Goal: Complete application form

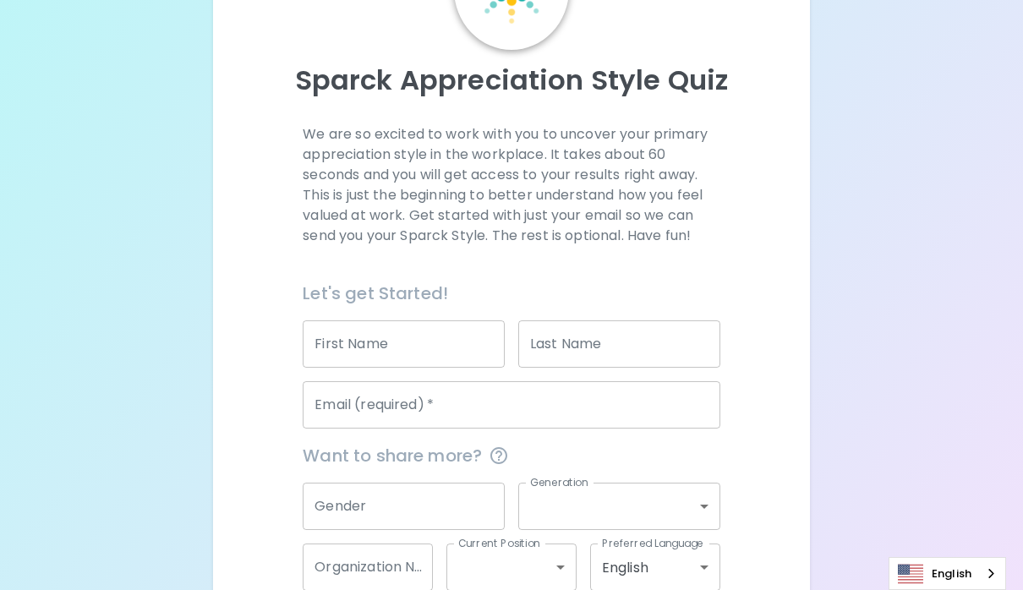
scroll to position [169, 0]
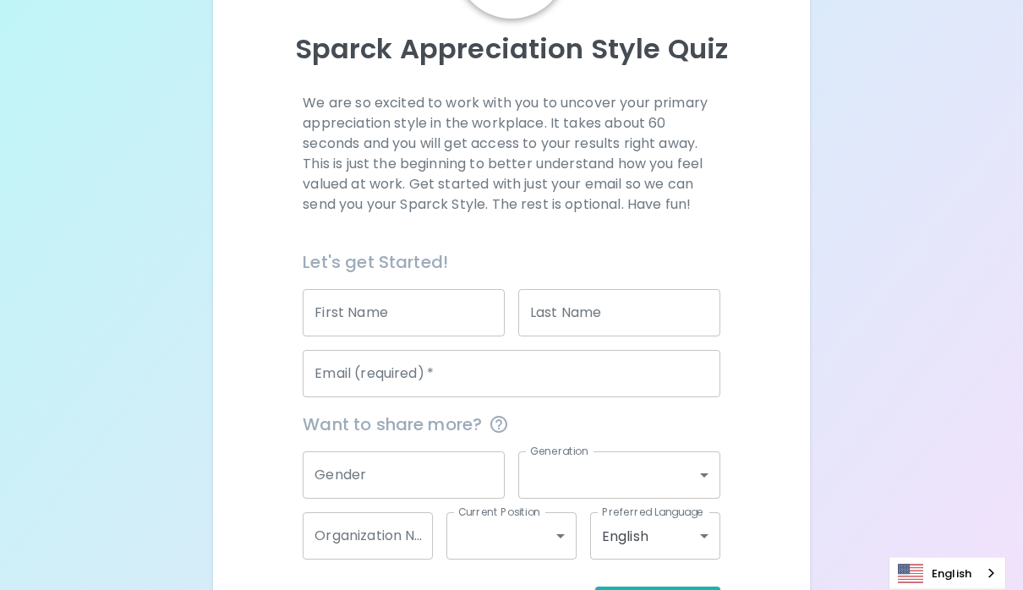
click at [418, 310] on input "First Name" at bounding box center [404, 313] width 202 height 47
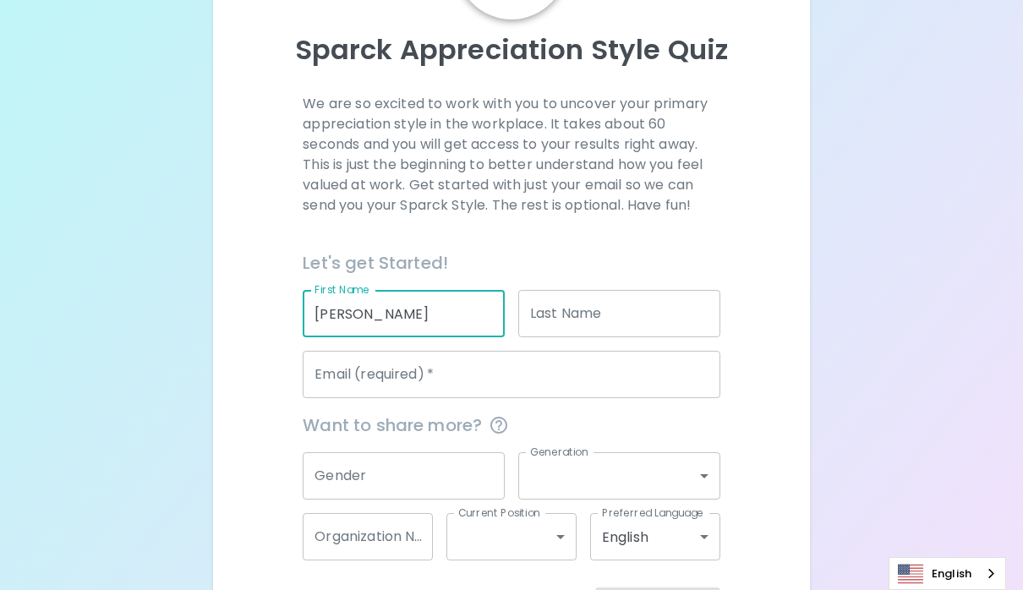
type input "[PERSON_NAME]"
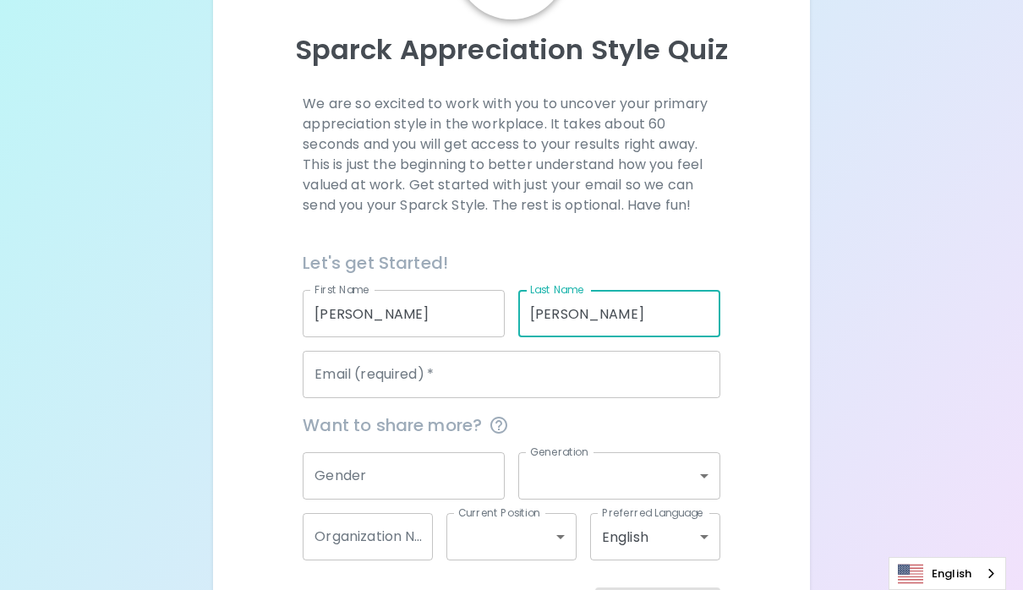
type input "[PERSON_NAME]"
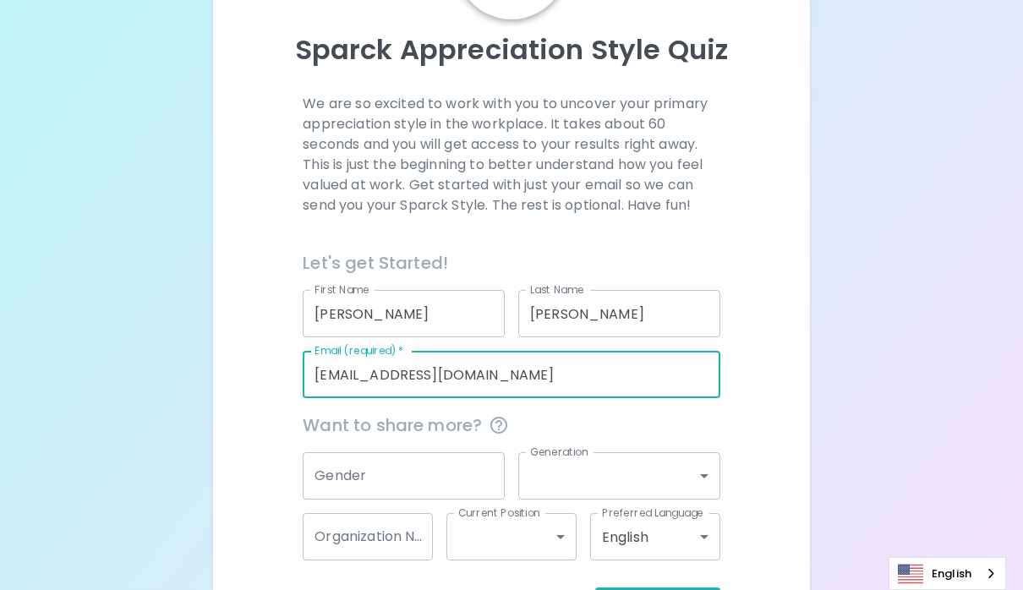
type input "[EMAIL_ADDRESS][DOMAIN_NAME]"
click at [477, 472] on input "Gender" at bounding box center [404, 475] width 202 height 47
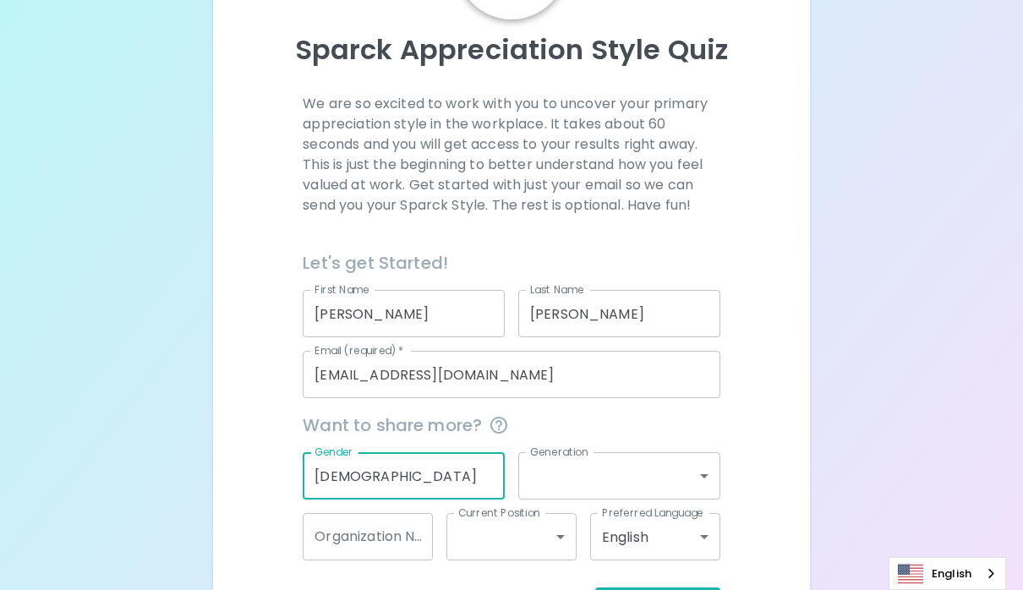
type input "[DEMOGRAPHIC_DATA]"
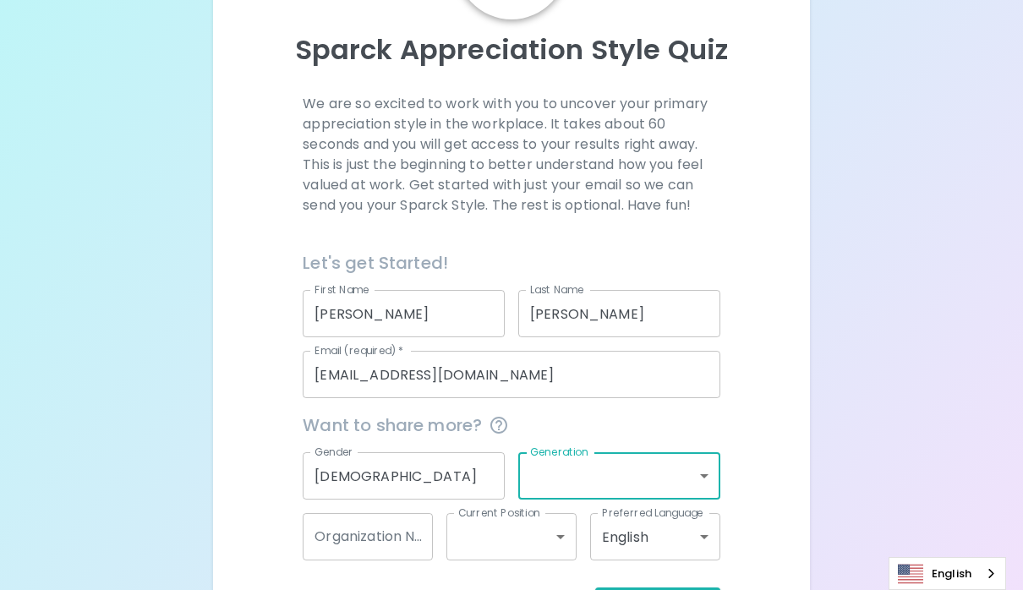
click at [711, 475] on body "Sparck Appreciation Style Quiz We are so excited to work with you to uncover yo…" at bounding box center [511, 244] width 1023 height 826
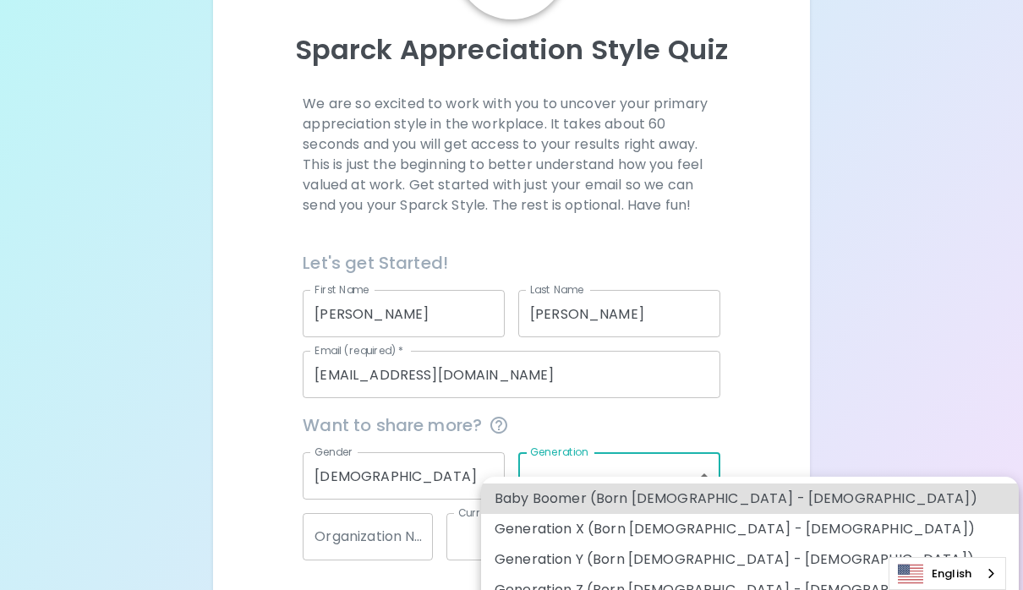
click at [683, 497] on li "Baby Boomer (Born [DEMOGRAPHIC_DATA] - [DEMOGRAPHIC_DATA])" at bounding box center [750, 498] width 538 height 30
type input "baby_boomer"
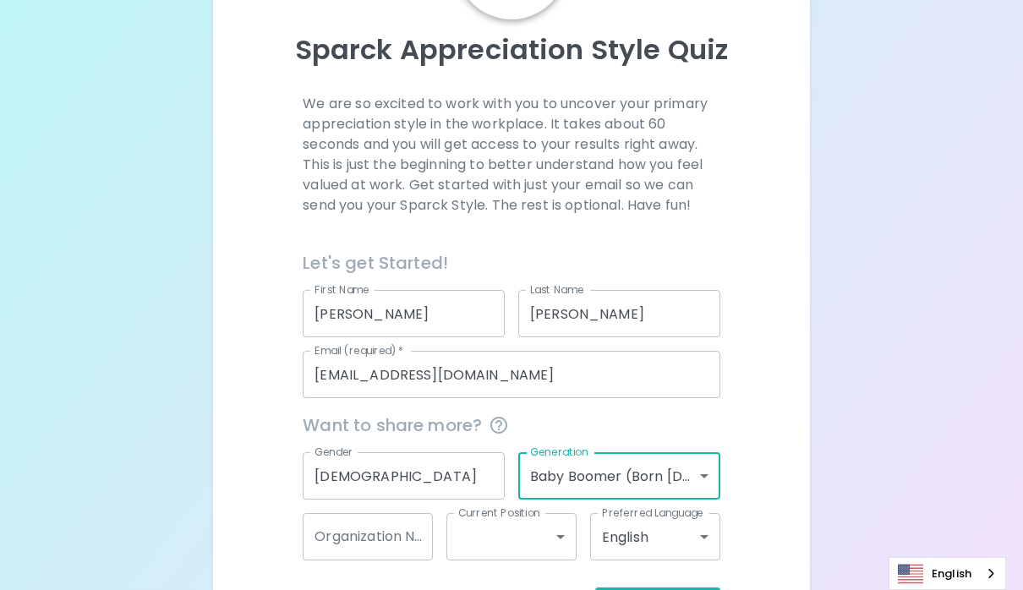
click at [418, 540] on div "Organization Name Organization Name" at bounding box center [368, 536] width 130 height 47
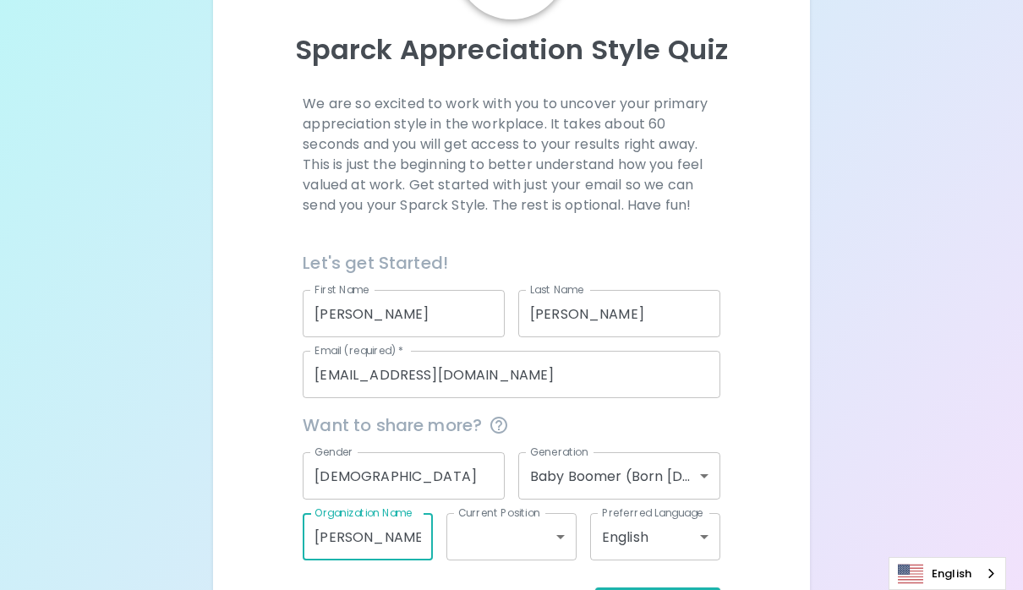
type input "[PERSON_NAME] Eye Clinic"
click at [554, 532] on body "Sparck Appreciation Style Quiz We are so excited to work with you to uncover yo…" at bounding box center [511, 244] width 1023 height 826
click at [505, 569] on li "Mid Level" at bounding box center [511, 559] width 130 height 30
type input "mid_level"
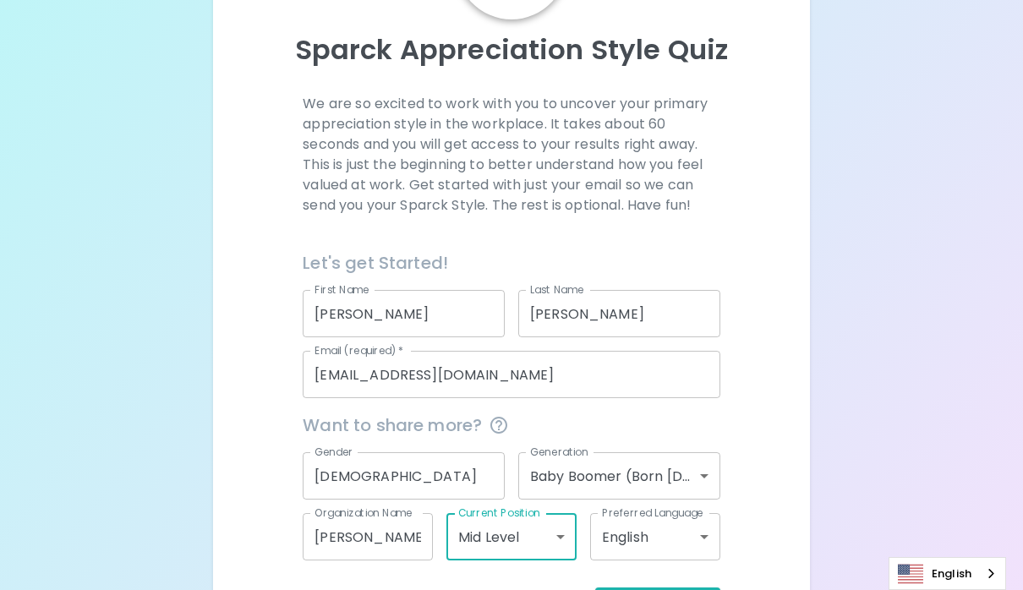
click at [698, 535] on body "Sparck Appreciation Style Quiz We are so excited to work with you to uncover yo…" at bounding box center [511, 244] width 1023 height 826
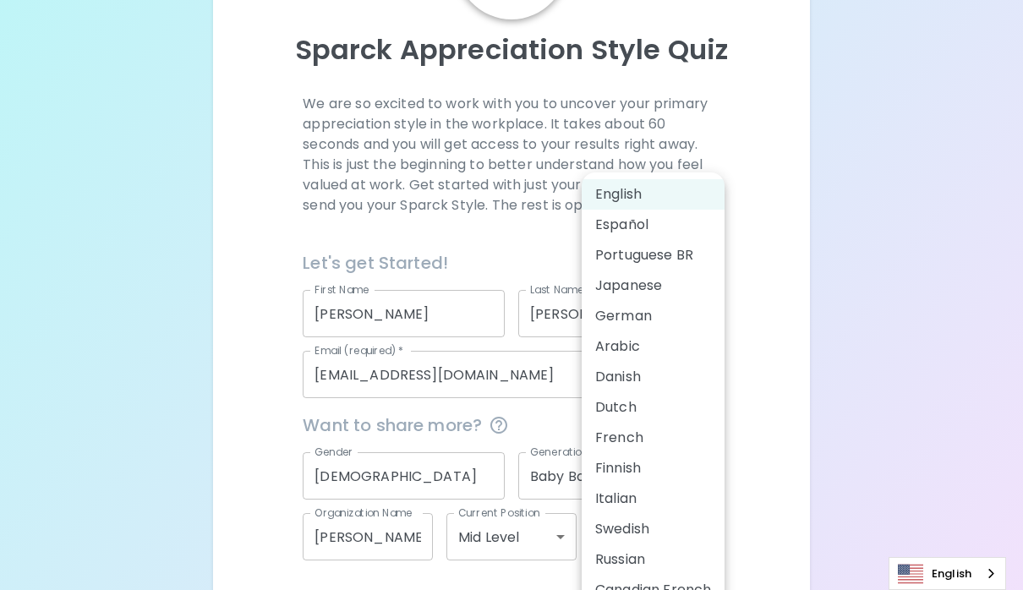
click at [627, 198] on li "English" at bounding box center [653, 194] width 143 height 30
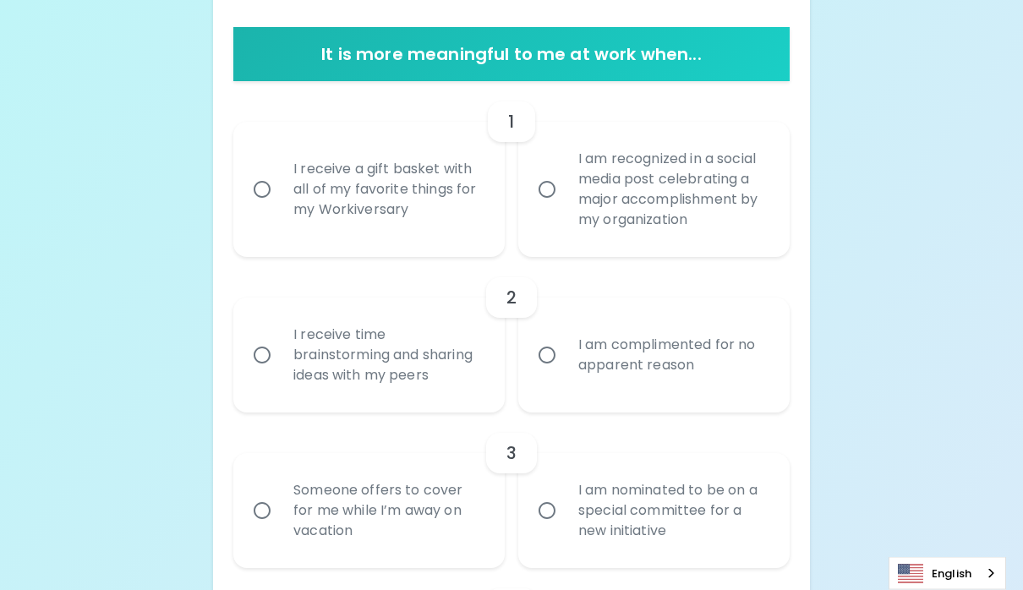
scroll to position [358, 0]
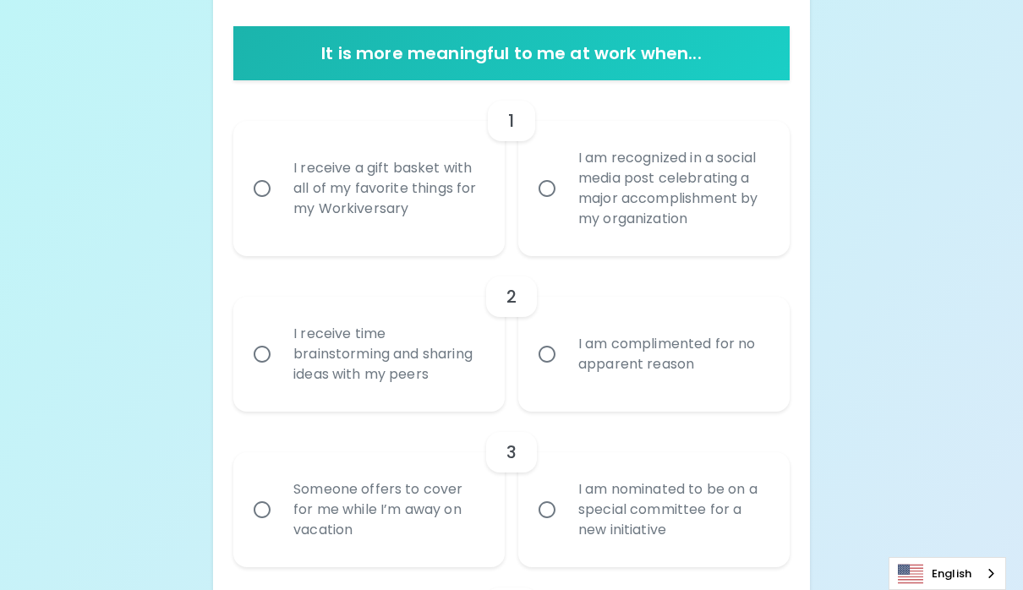
click at [259, 189] on input "I receive a gift basket with all of my favorite things for my Workiversary" at bounding box center [261, 188] width 35 height 35
radio input "true"
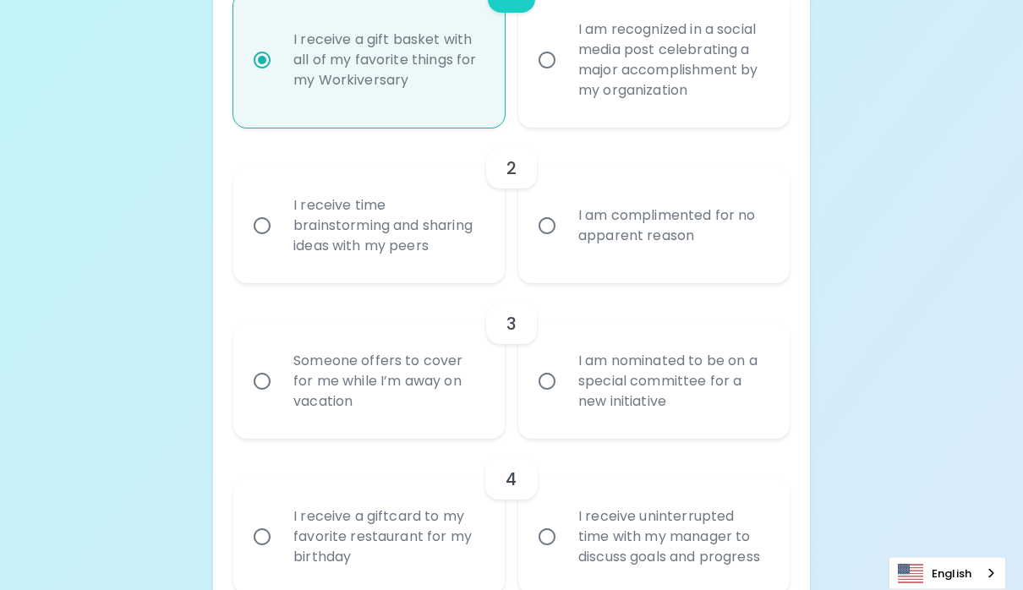
scroll to position [494, 0]
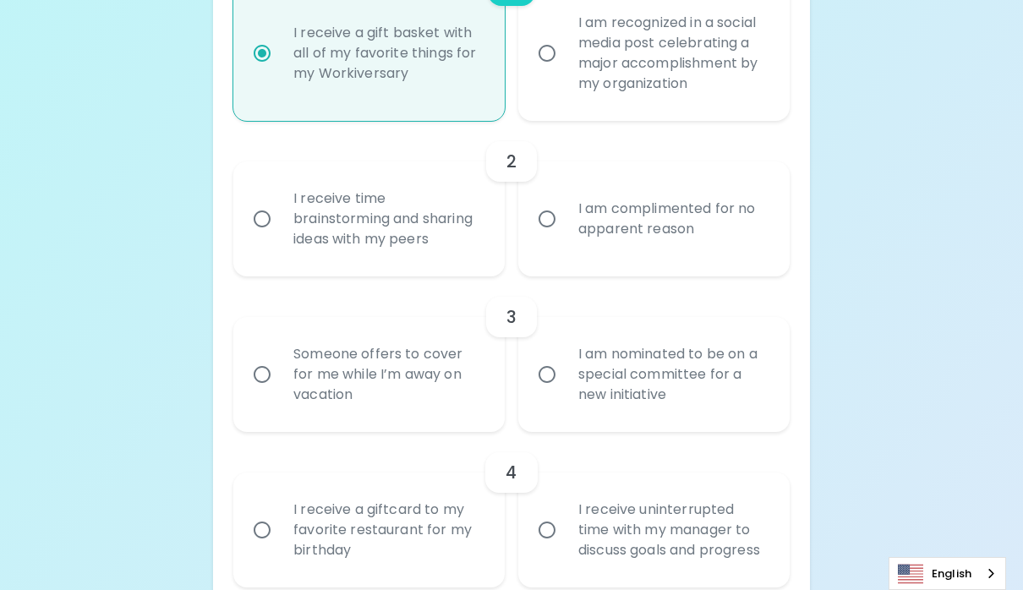
click at [258, 220] on input "I receive time brainstorming and sharing ideas with my peers" at bounding box center [261, 218] width 35 height 35
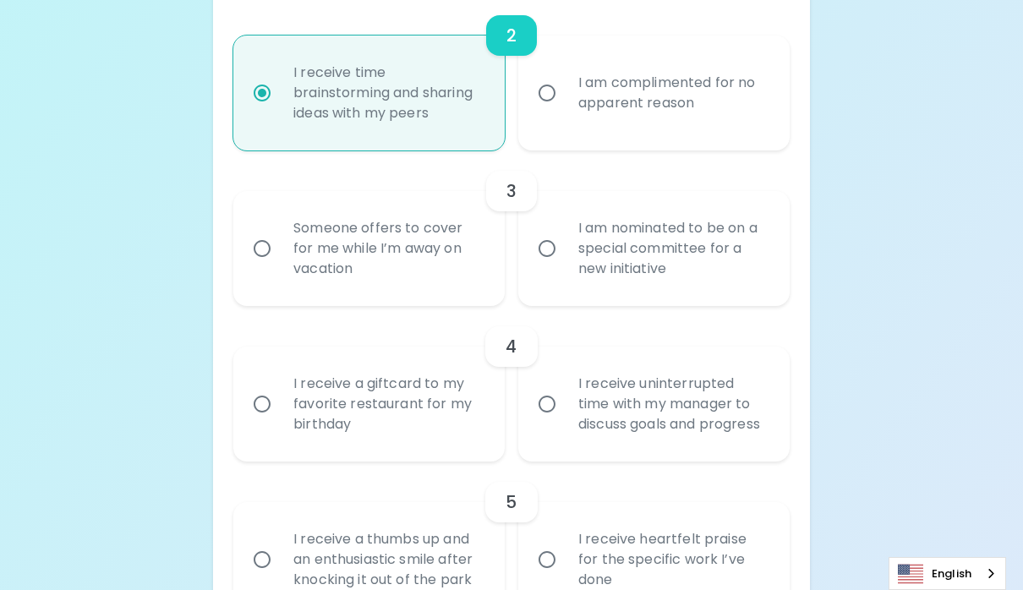
scroll to position [629, 0]
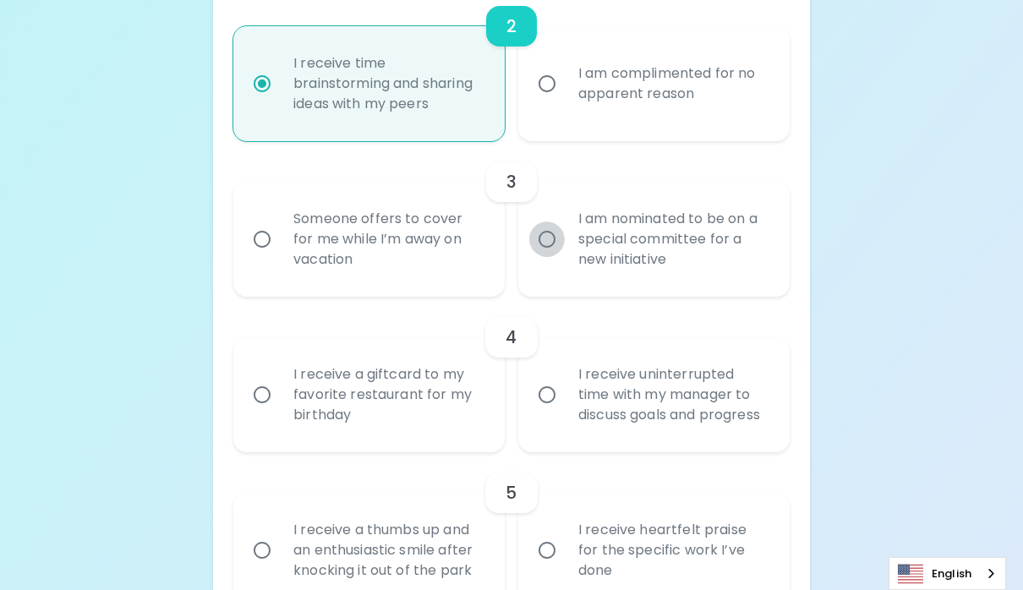
click at [549, 232] on input "I am nominated to be on a special committee for a new initiative" at bounding box center [546, 238] width 35 height 35
radio input "true"
radio input "false"
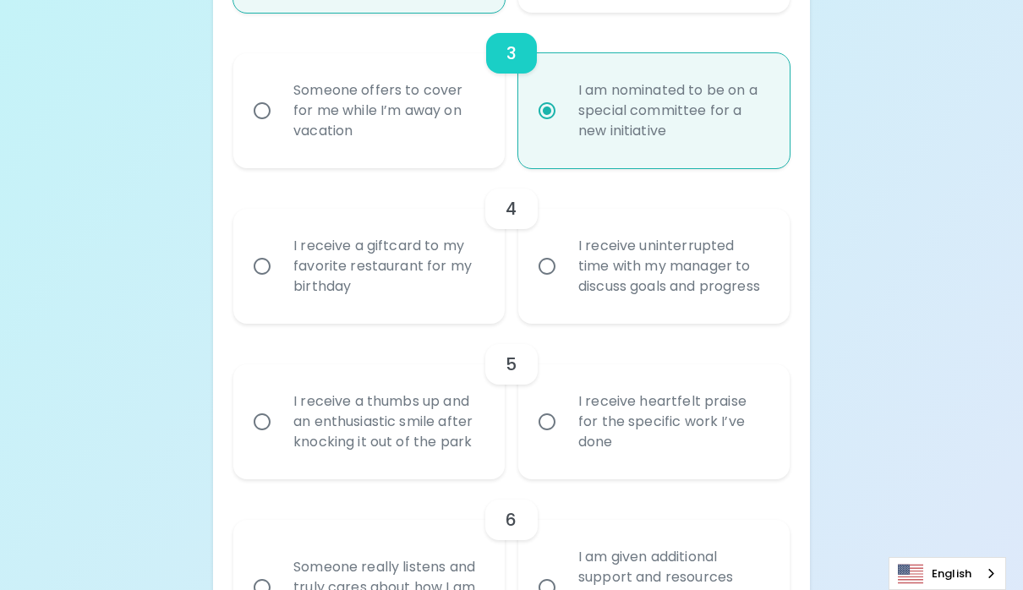
scroll to position [764, 0]
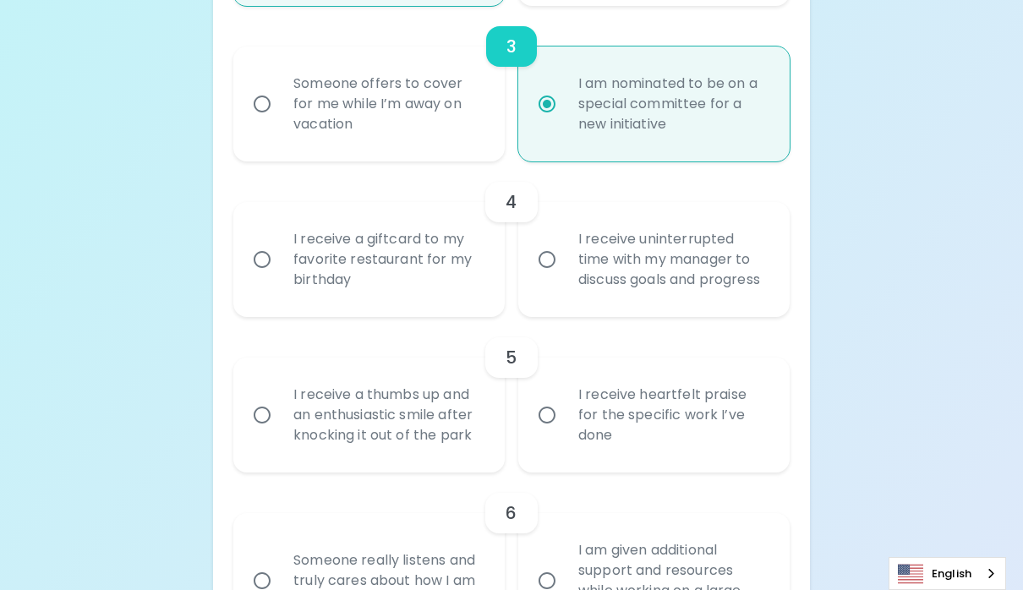
click at [542, 275] on input "I receive uninterrupted time with my manager to discuss goals and progress" at bounding box center [546, 259] width 35 height 35
radio input "false"
radio input "true"
radio input "false"
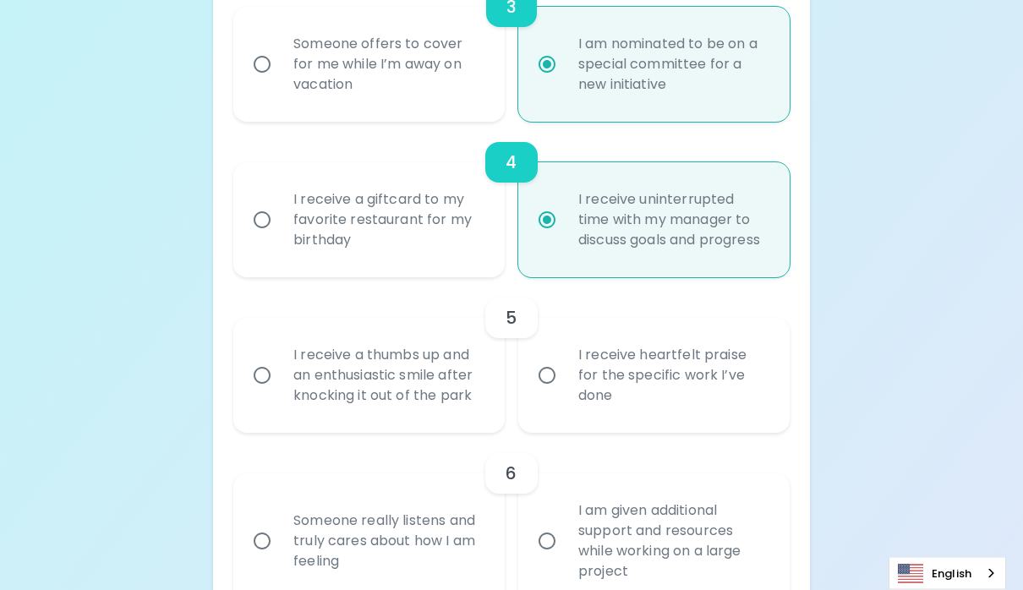
scroll to position [899, 0]
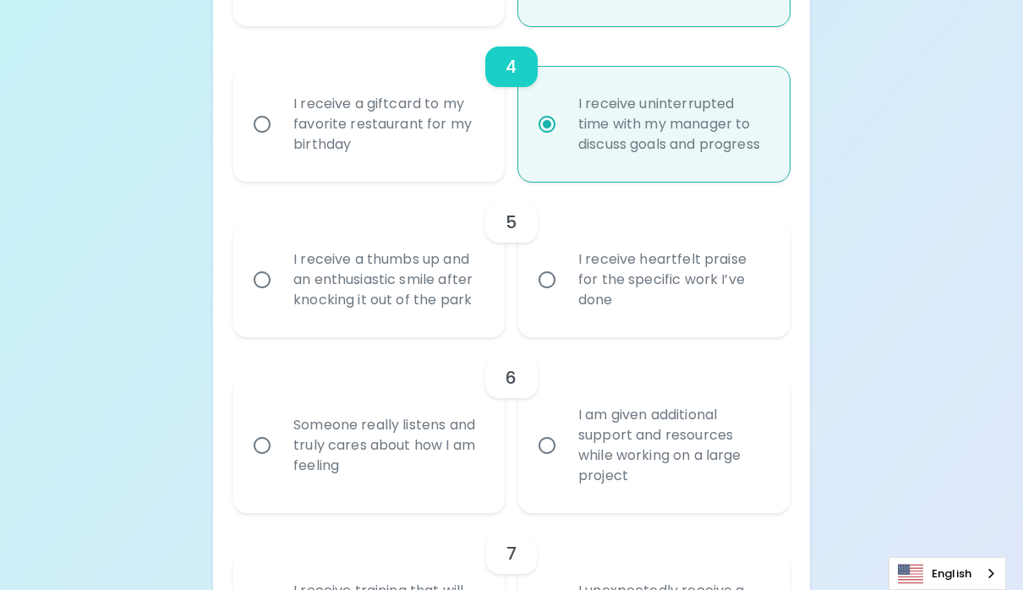
click at [546, 298] on input "I receive heartfelt praise for the specific work I’ve done" at bounding box center [546, 279] width 35 height 35
radio input "false"
radio input "true"
radio input "false"
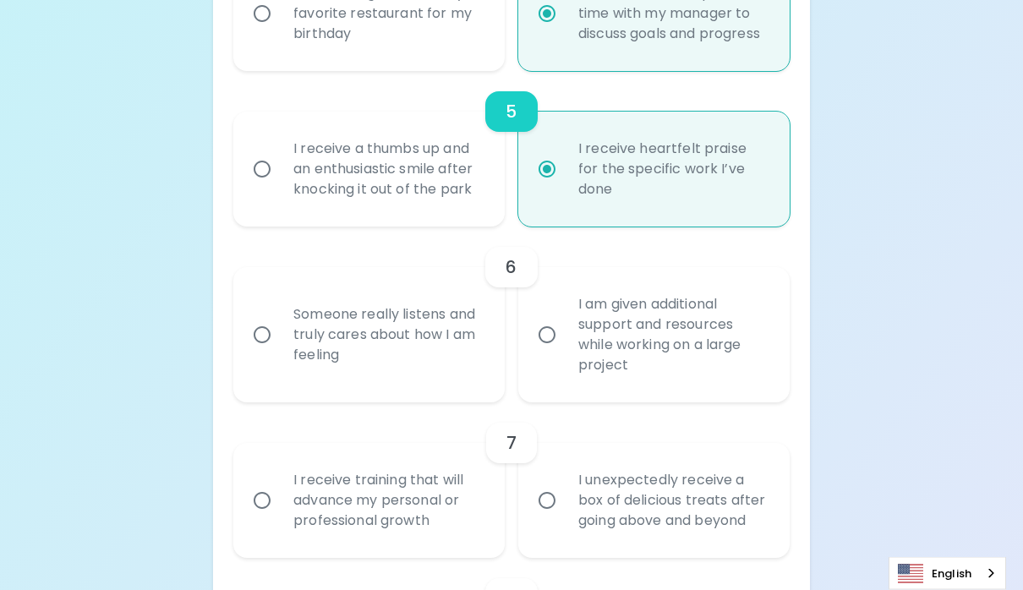
scroll to position [1035, 0]
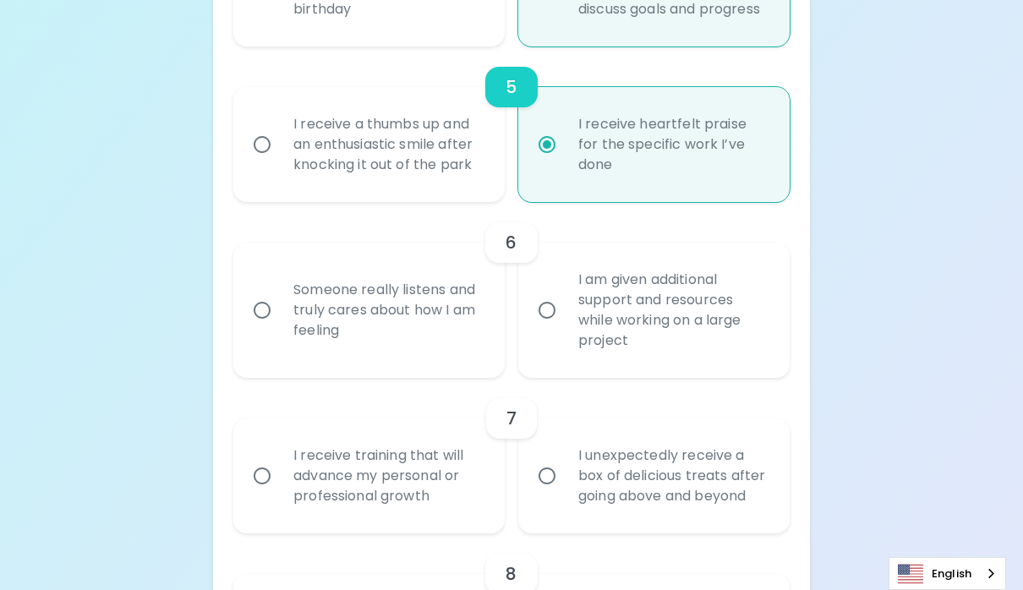
click at [547, 328] on input "I am given additional support and resources while working on a large project" at bounding box center [546, 309] width 35 height 35
radio input "false"
radio input "true"
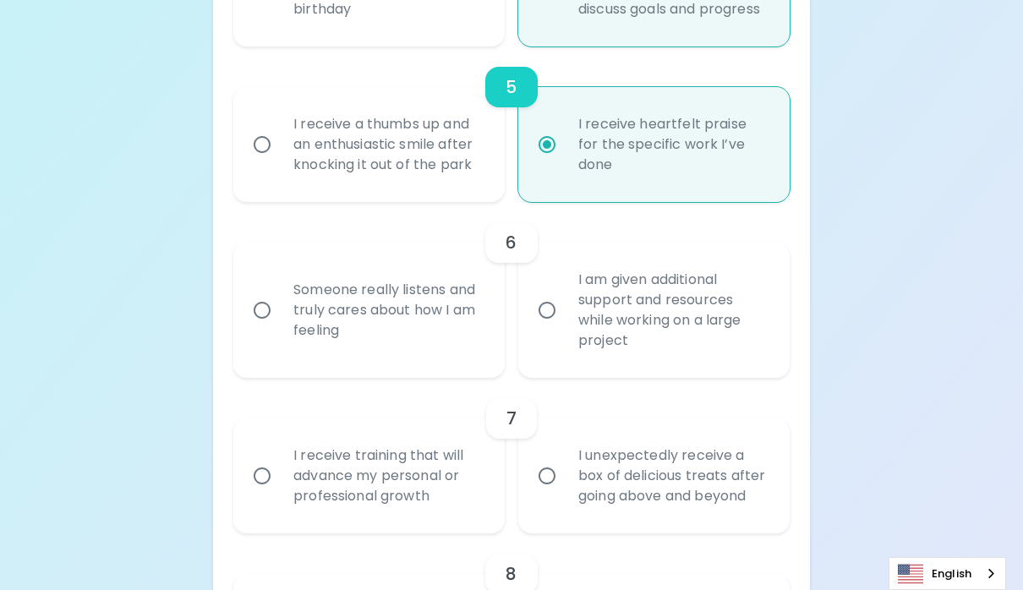
radio input "false"
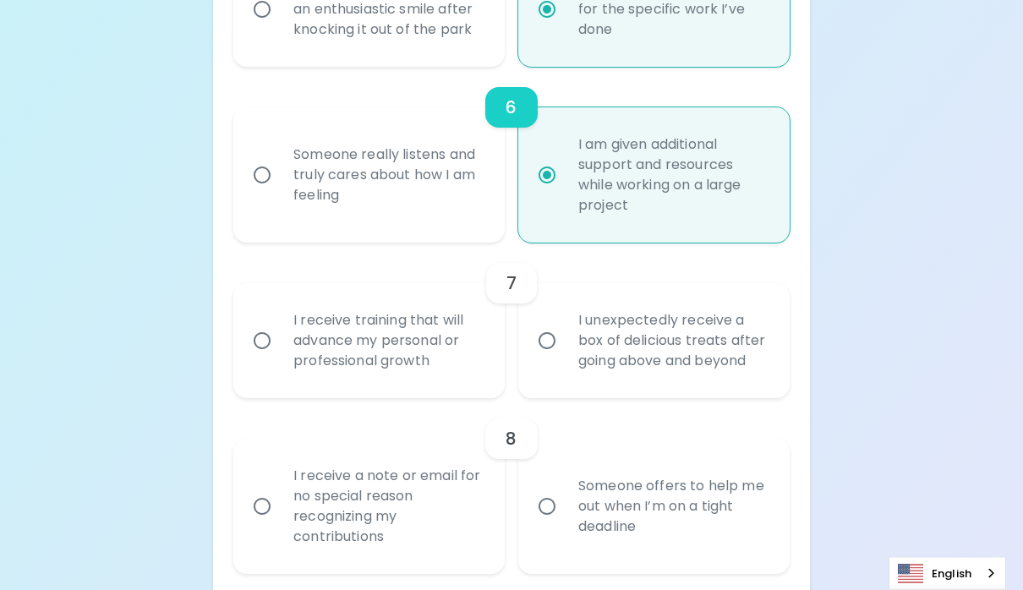
scroll to position [1170, 0]
click at [271, 354] on input "I receive training that will advance my personal or professional growth" at bounding box center [261, 340] width 35 height 35
radio input "false"
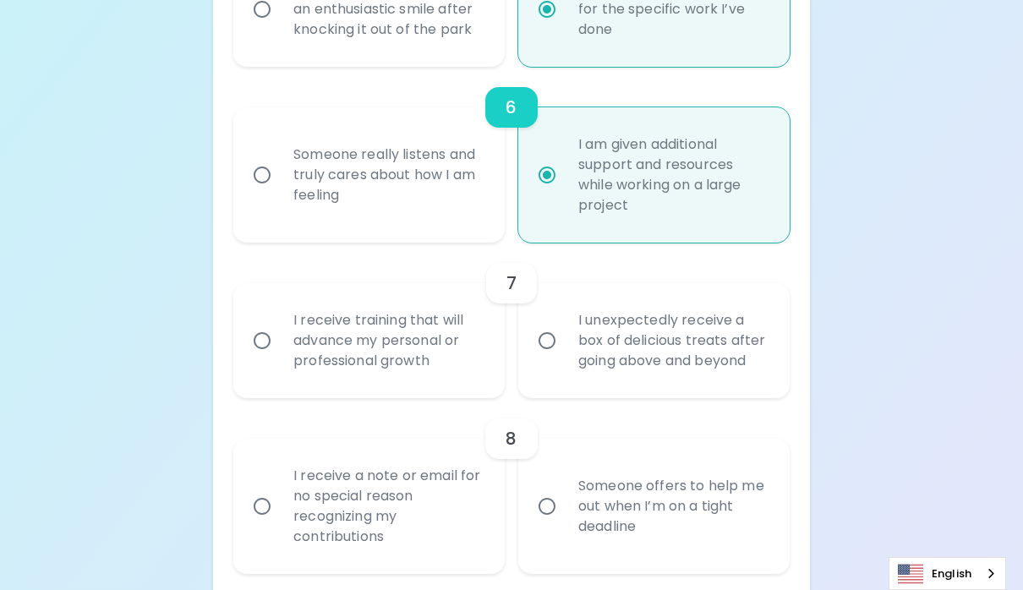
radio input "false"
radio input "true"
radio input "false"
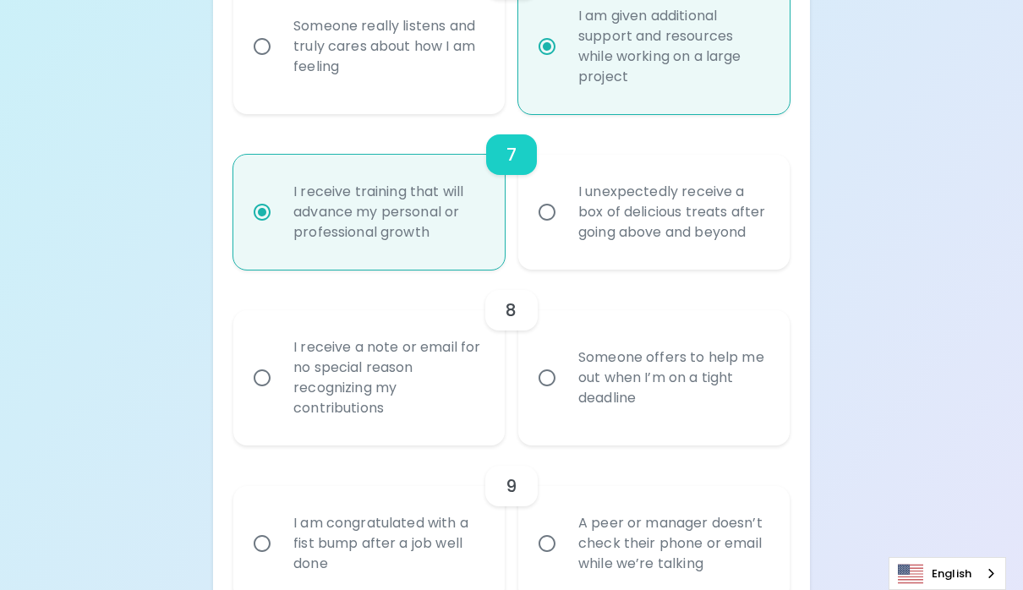
scroll to position [1305, 0]
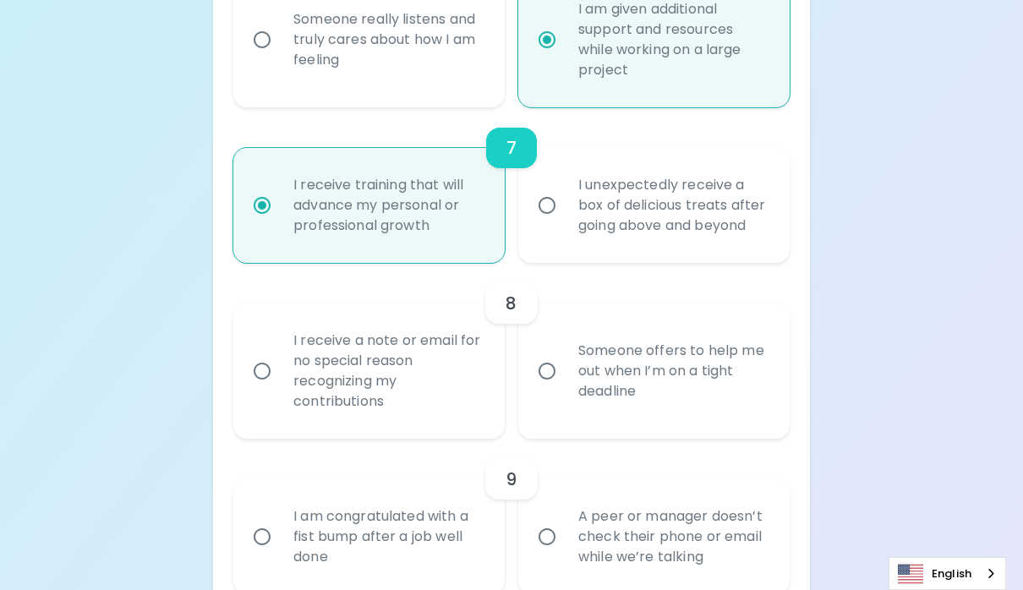
click at [548, 389] on input "Someone offers to help me out when I’m on a tight deadline" at bounding box center [546, 370] width 35 height 35
radio input "false"
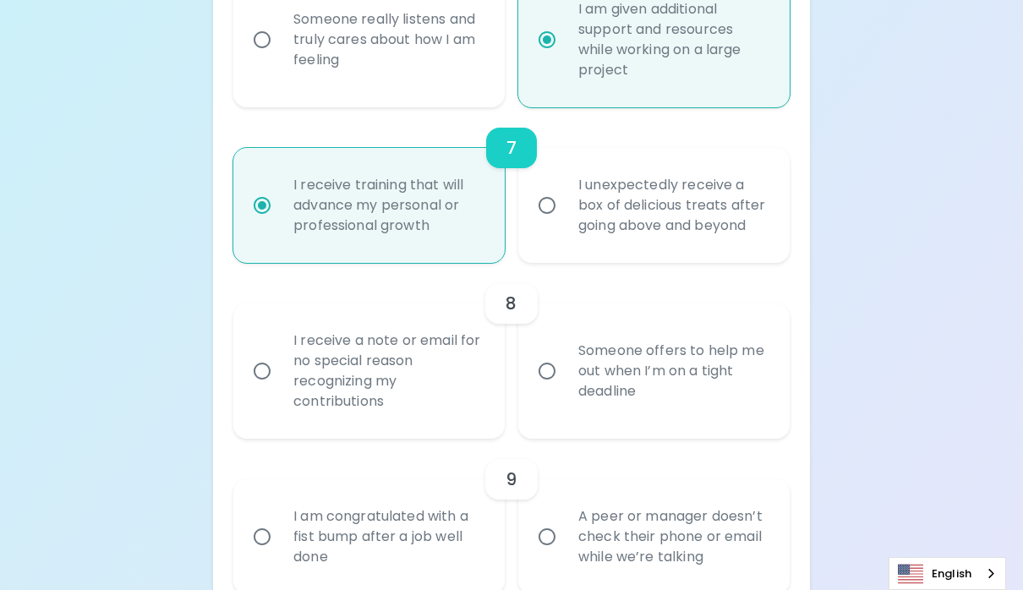
radio input "false"
radio input "true"
radio input "false"
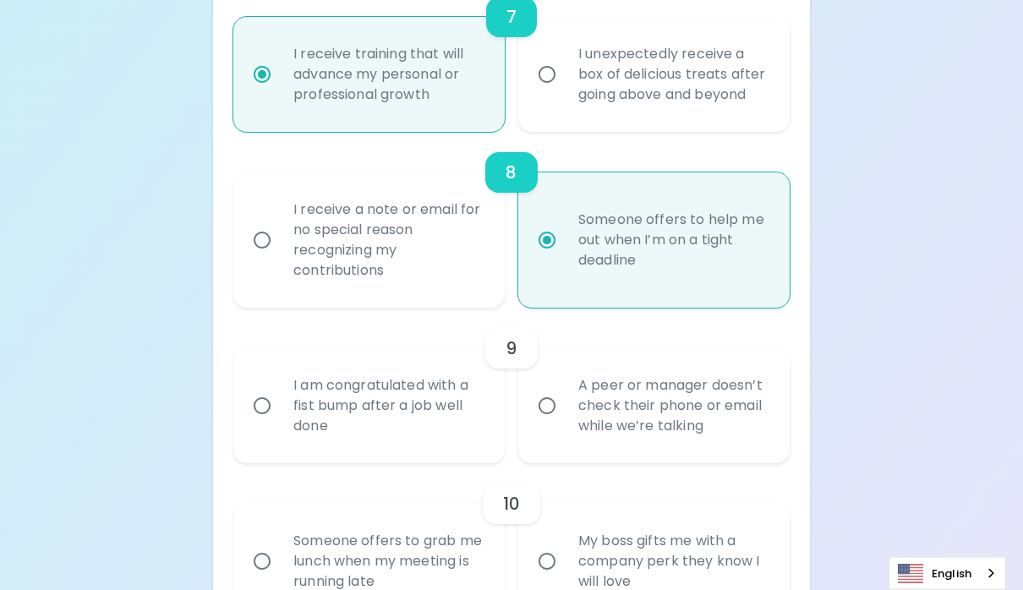
scroll to position [1440, 0]
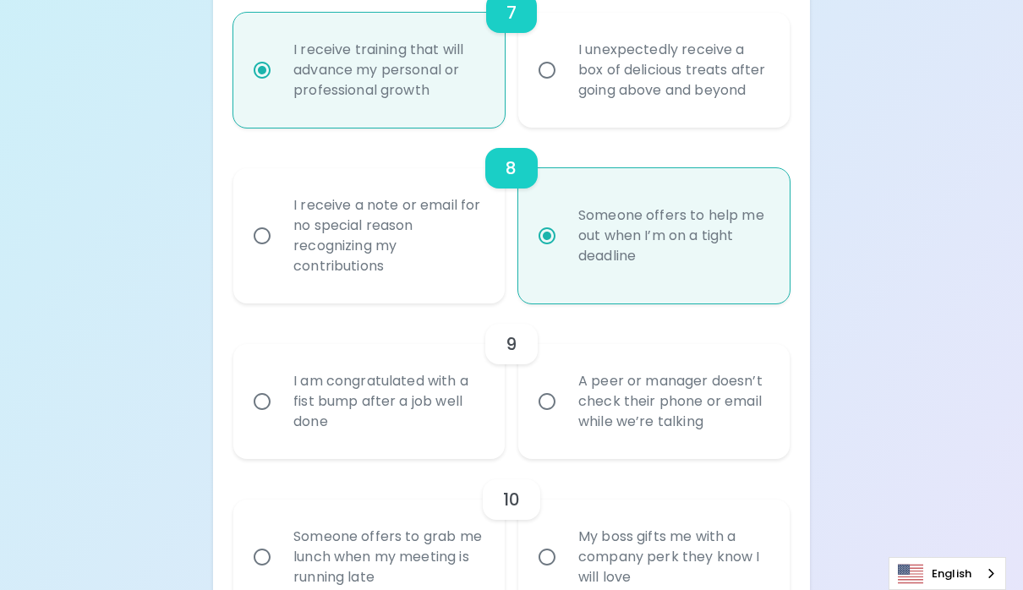
click at [270, 419] on input "I am congratulated with a fist bump after a job well done" at bounding box center [261, 401] width 35 height 35
radio input "false"
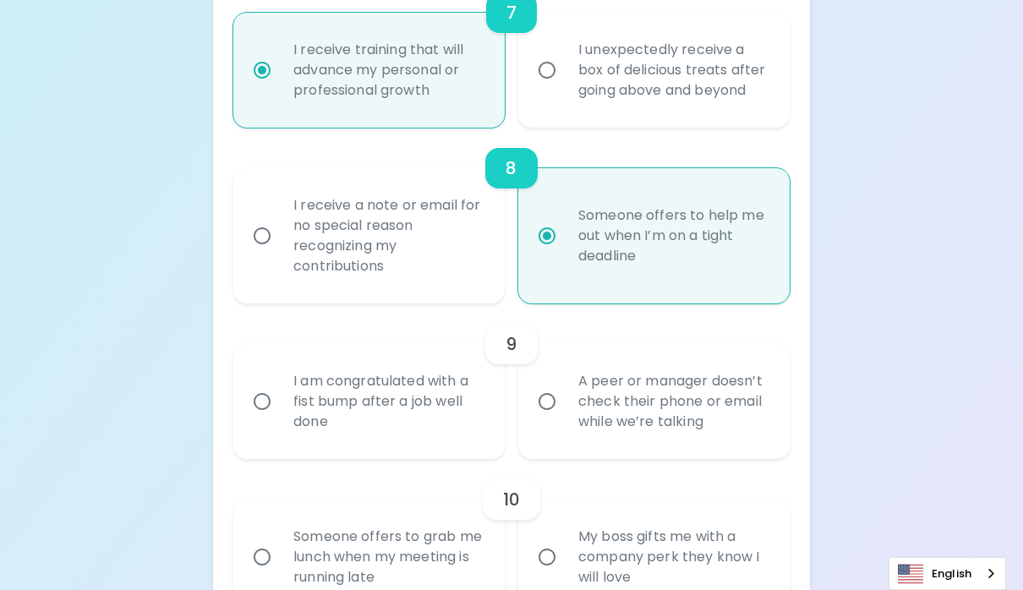
radio input "false"
radio input "true"
radio input "false"
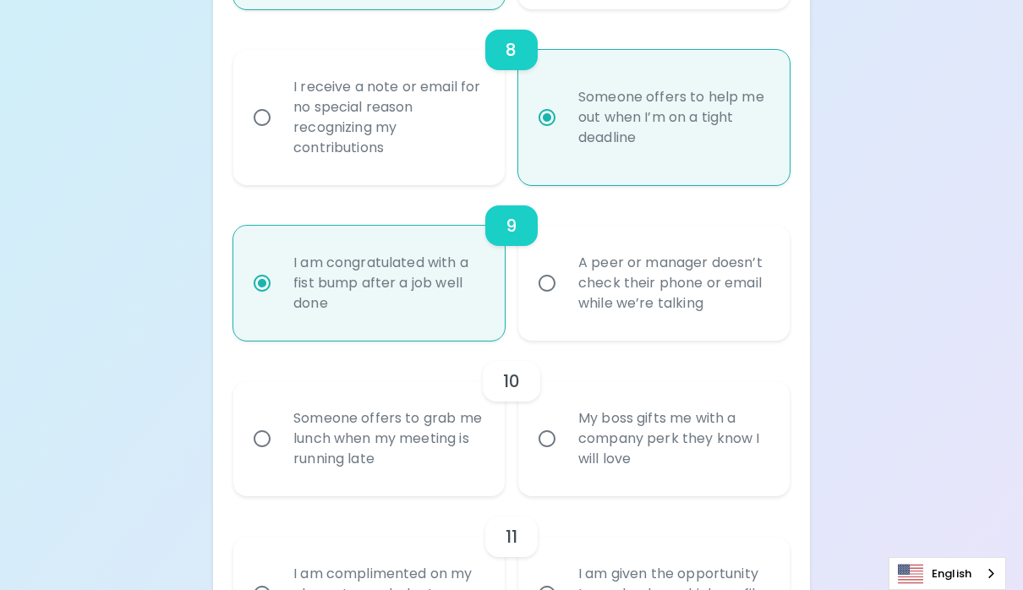
scroll to position [1576, 0]
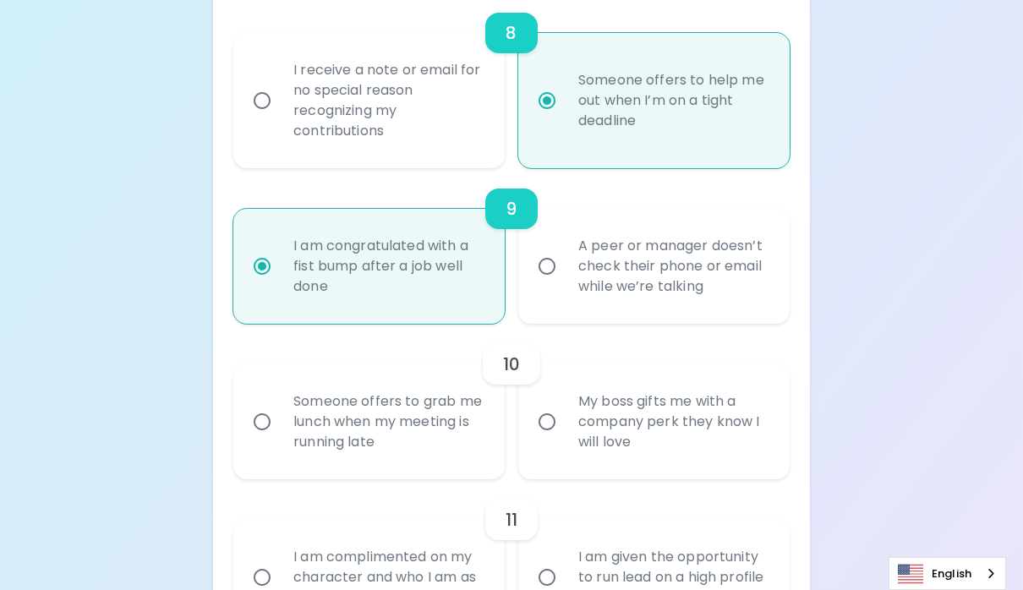
click at [549, 433] on input "My boss gifts me with a company perk they know I will love" at bounding box center [546, 421] width 35 height 35
radio input "false"
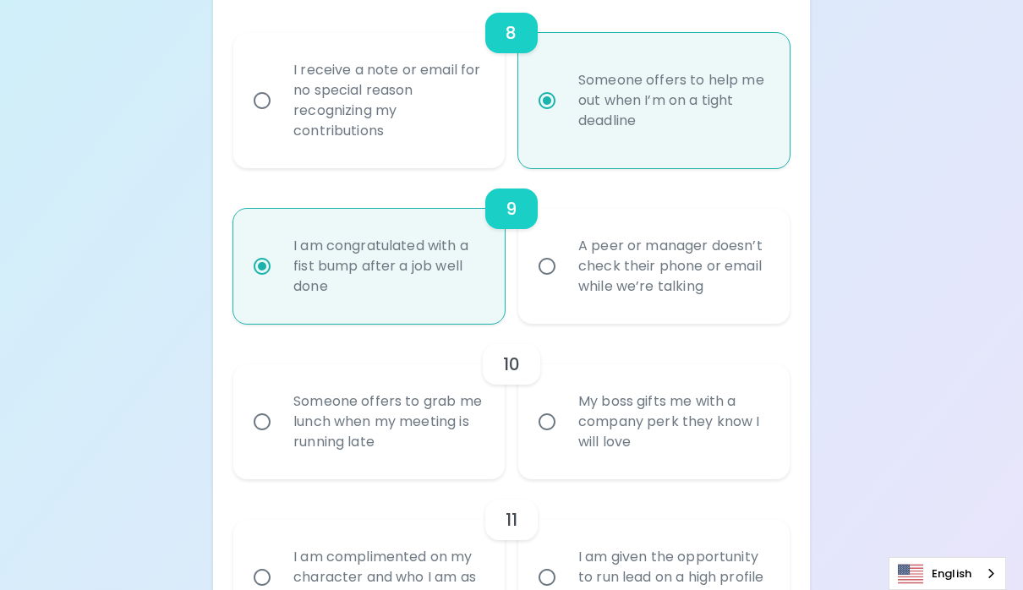
radio input "false"
radio input "true"
radio input "false"
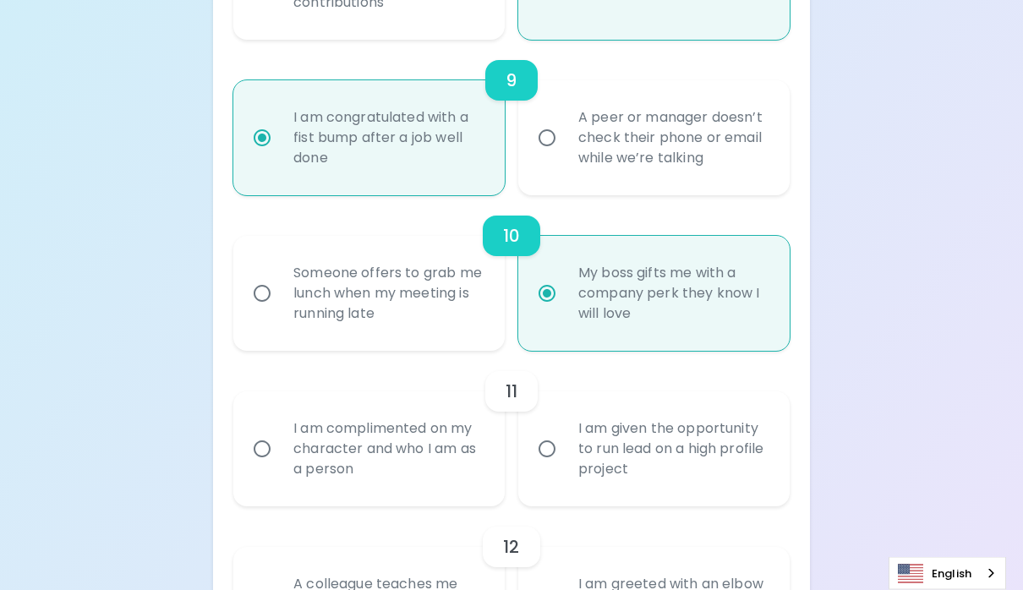
scroll to position [1711, 0]
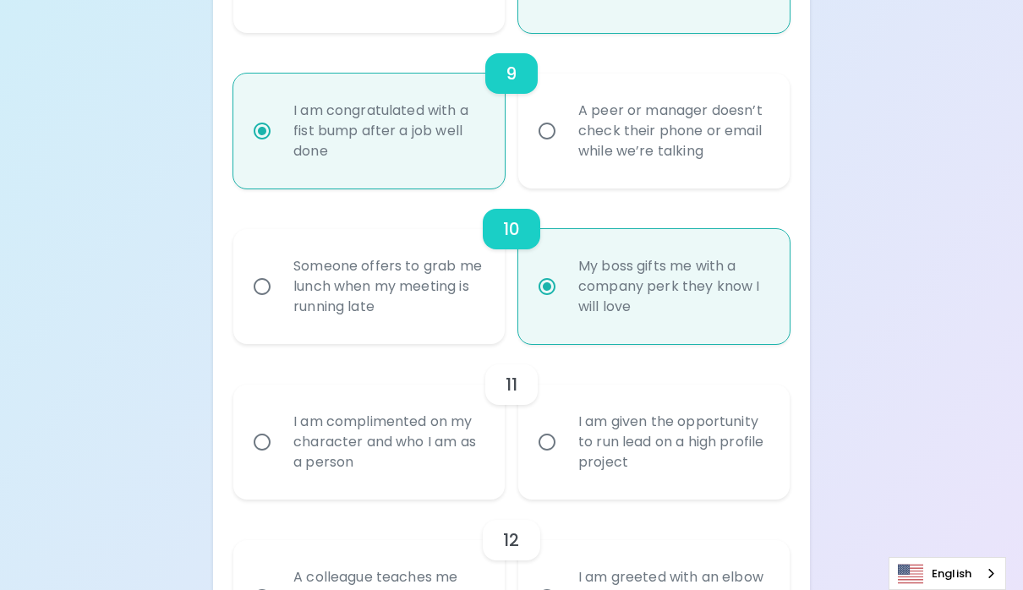
click at [260, 304] on input "Someone offers to grab me lunch when my meeting is running late" at bounding box center [261, 286] width 35 height 35
radio input "false"
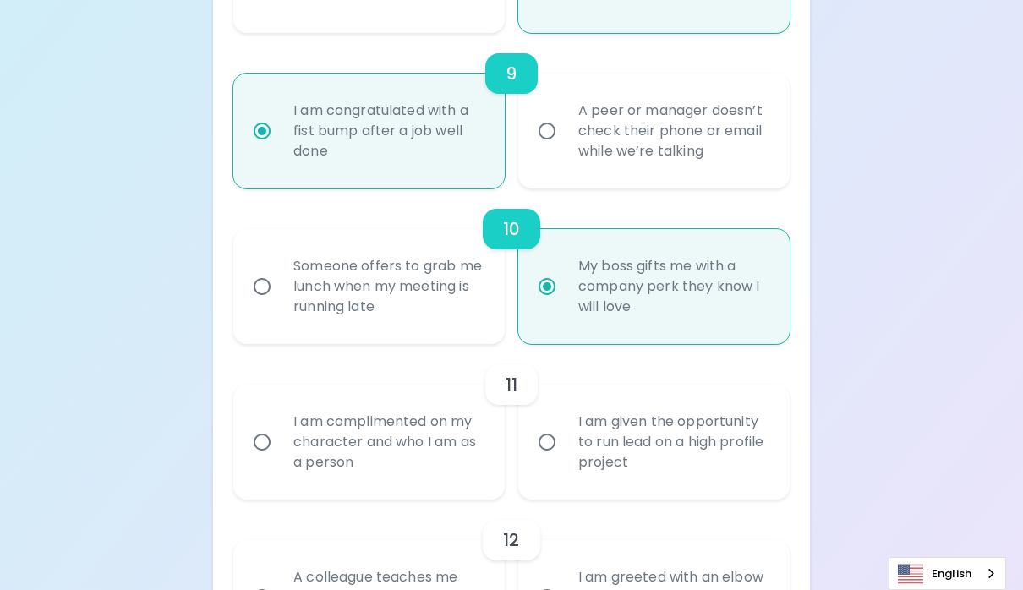
radio input "false"
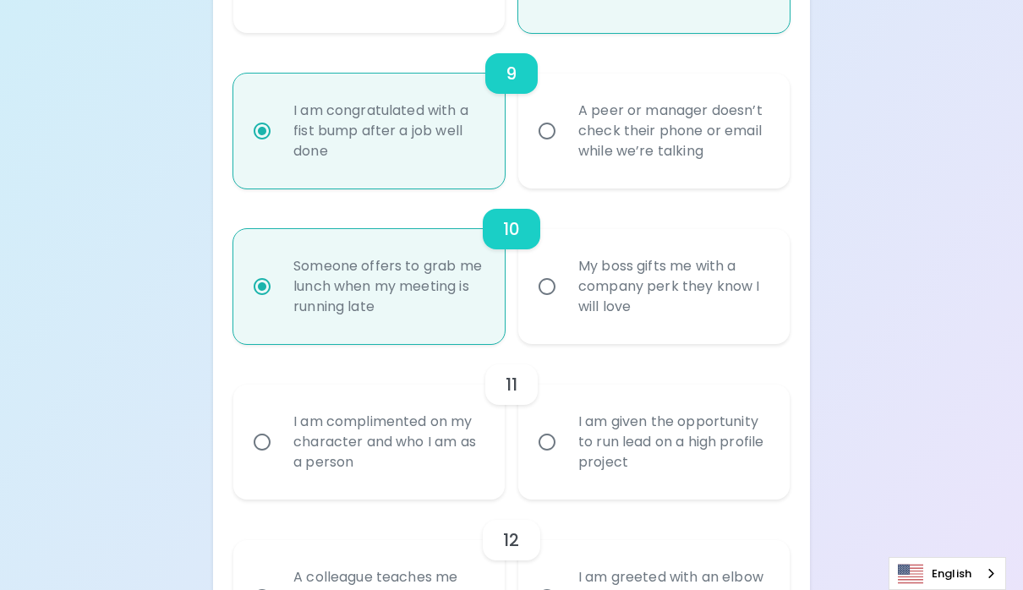
click at [543, 460] on input "I am given the opportunity to run lead on a high profile project" at bounding box center [546, 441] width 35 height 35
radio input "false"
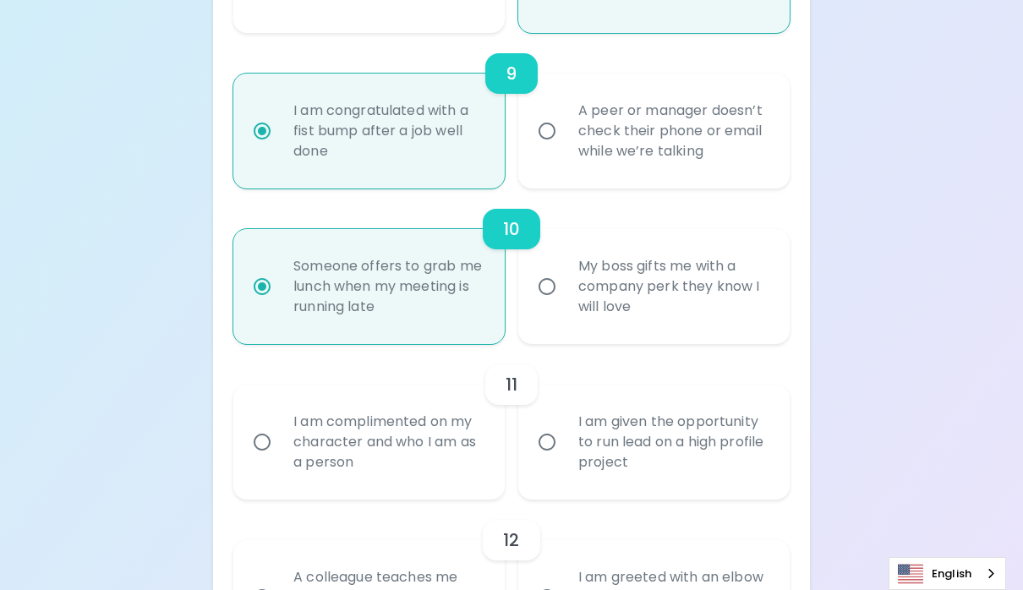
radio input "false"
radio input "true"
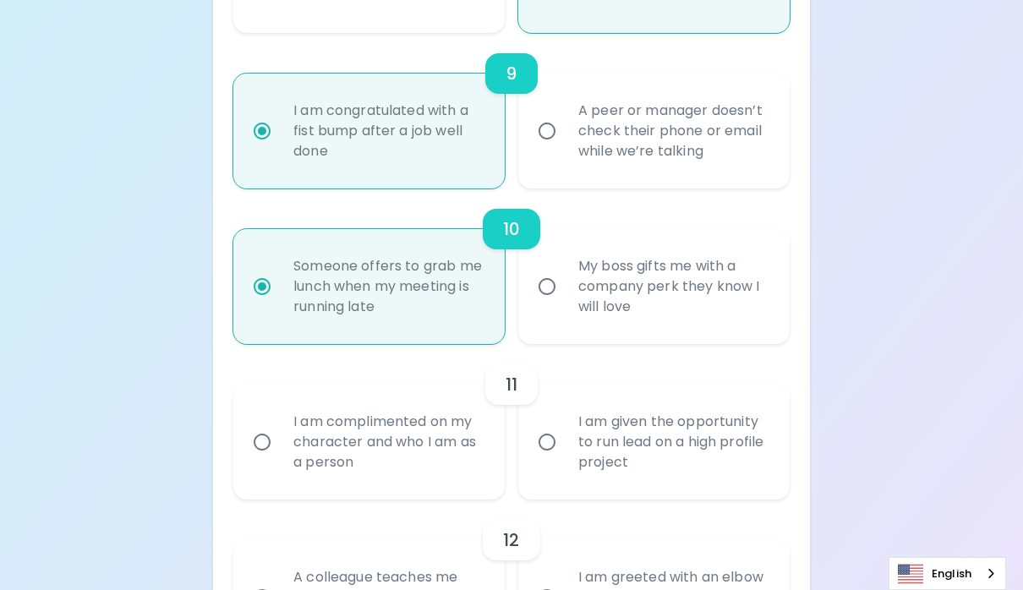
radio input "false"
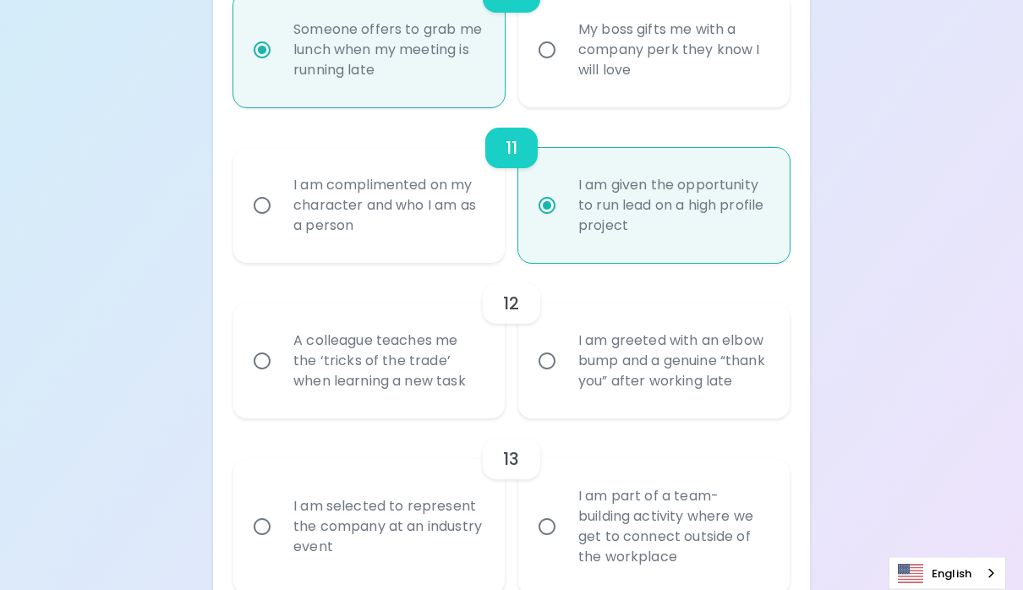
scroll to position [1947, 0]
click at [259, 379] on input "A colleague teaches me the ‘tricks of the trade’ when learning a new task" at bounding box center [261, 360] width 35 height 35
radio input "false"
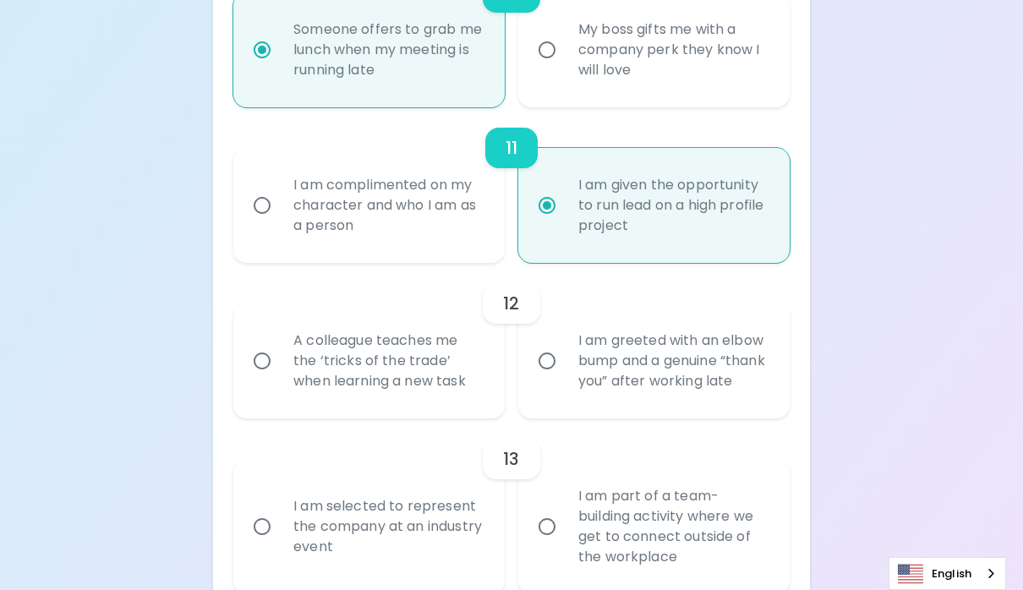
radio input "false"
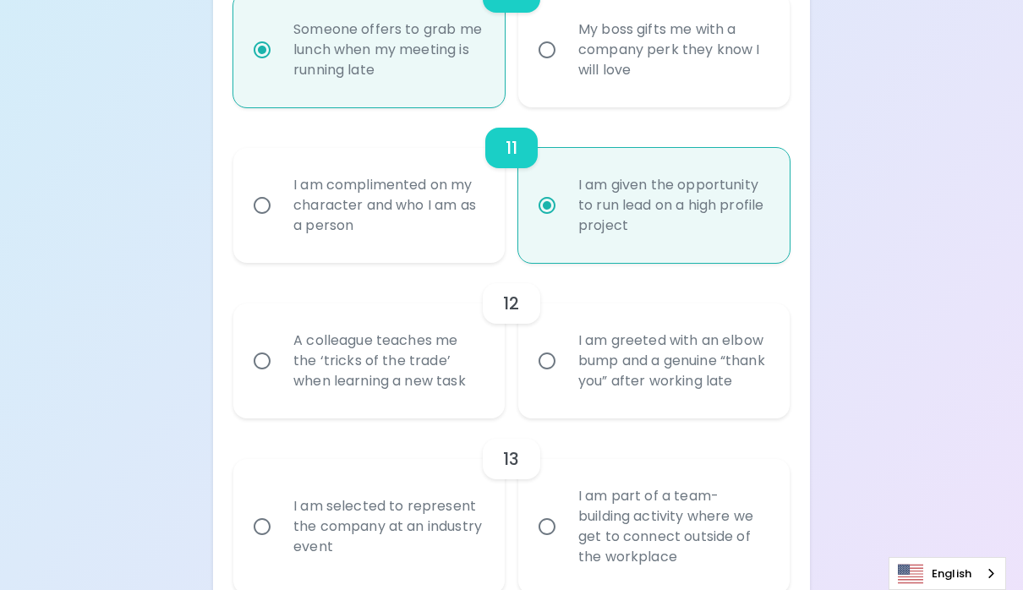
radio input "false"
radio input "true"
radio input "false"
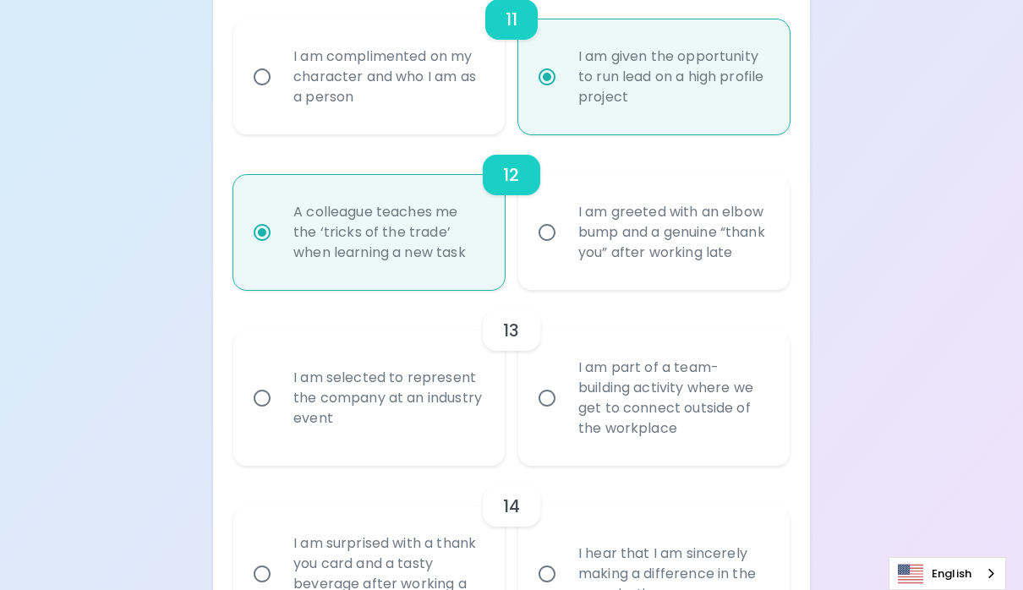
scroll to position [2083, 0]
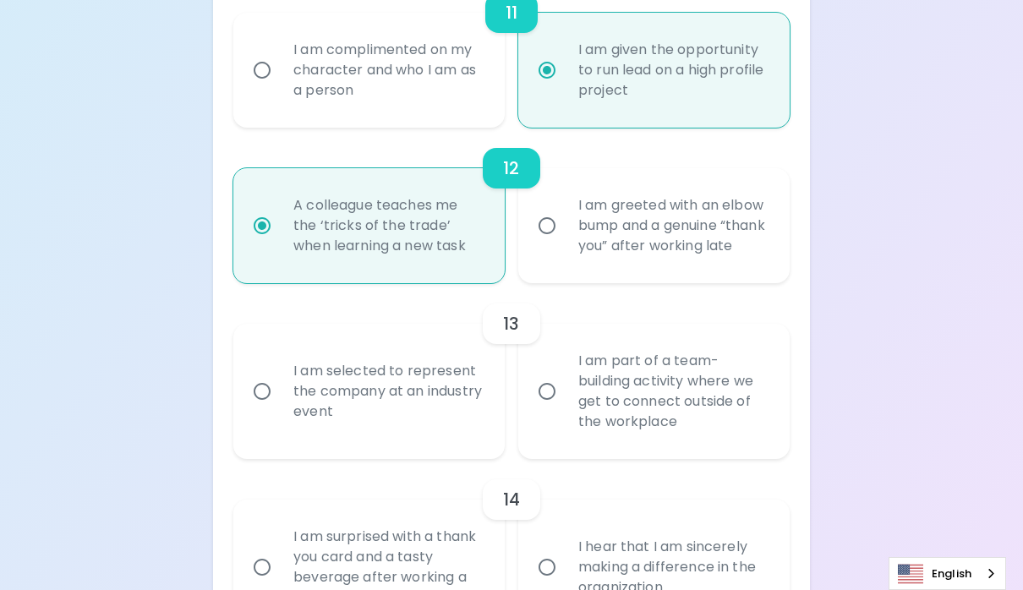
click at [269, 409] on input "I am selected to represent the company at an industry event" at bounding box center [261, 391] width 35 height 35
radio input "false"
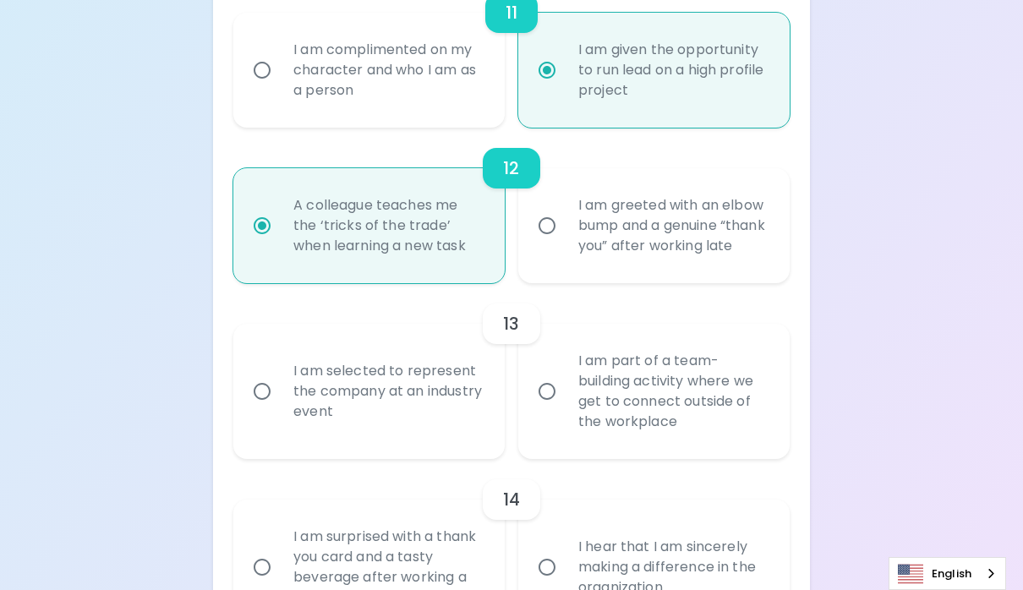
radio input "false"
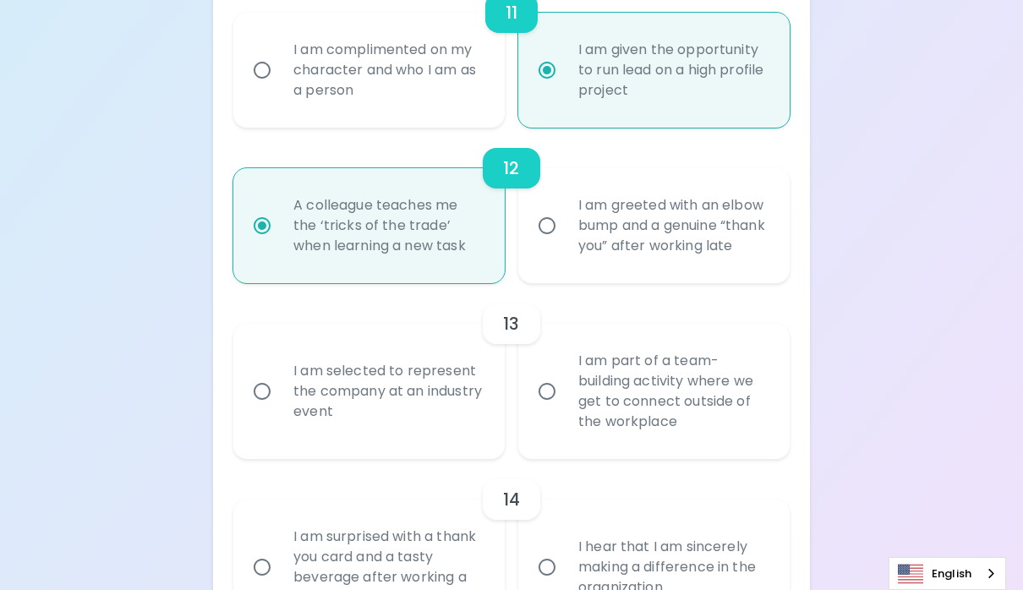
radio input "false"
radio input "true"
radio input "false"
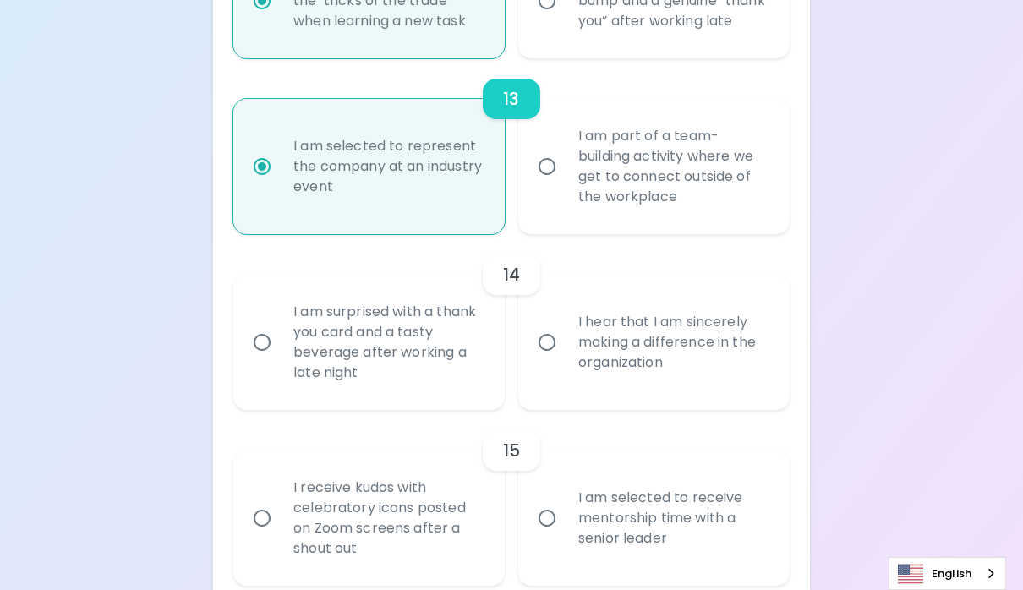
scroll to position [2320, 0]
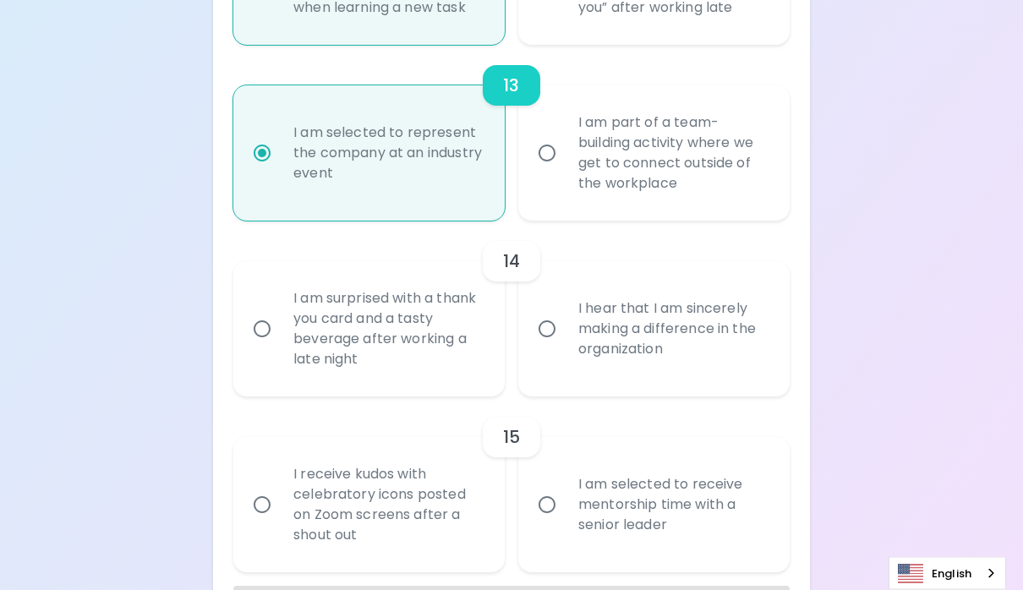
click at [548, 347] on input "I hear that I am sincerely making a difference in the organization" at bounding box center [546, 329] width 35 height 35
radio input "false"
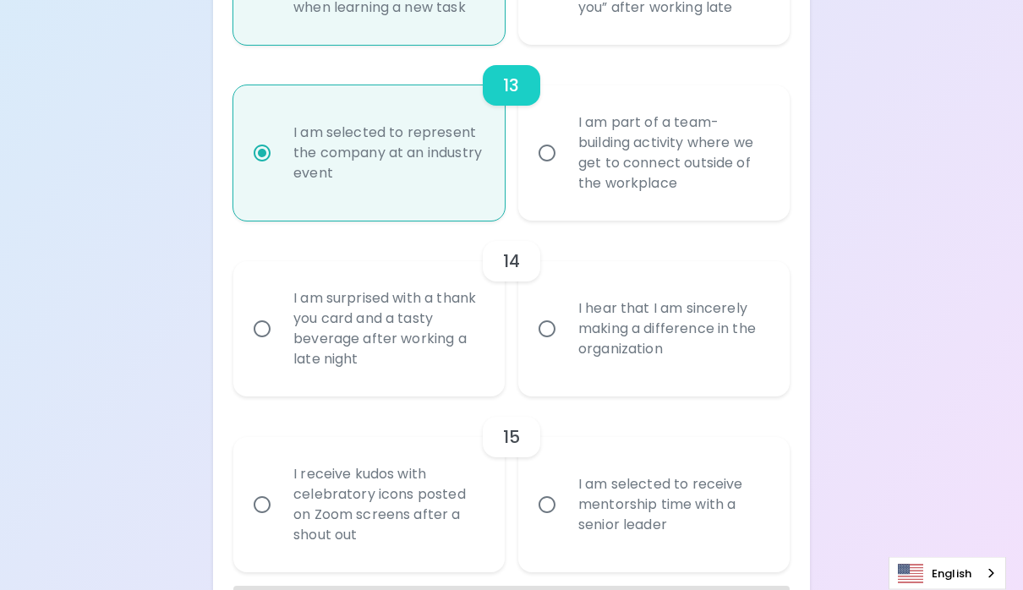
radio input "false"
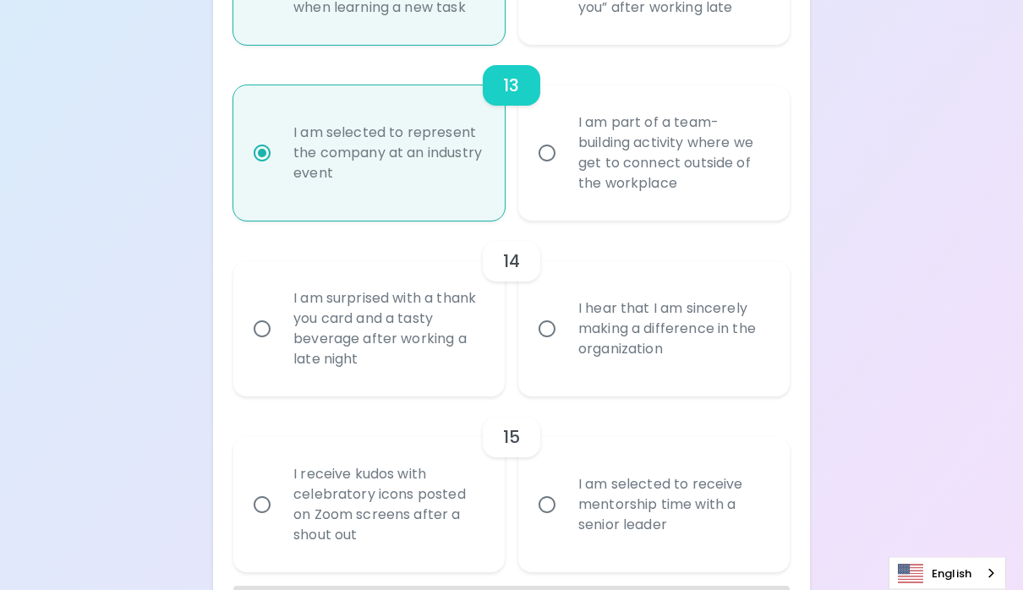
radio input "false"
radio input "true"
radio input "false"
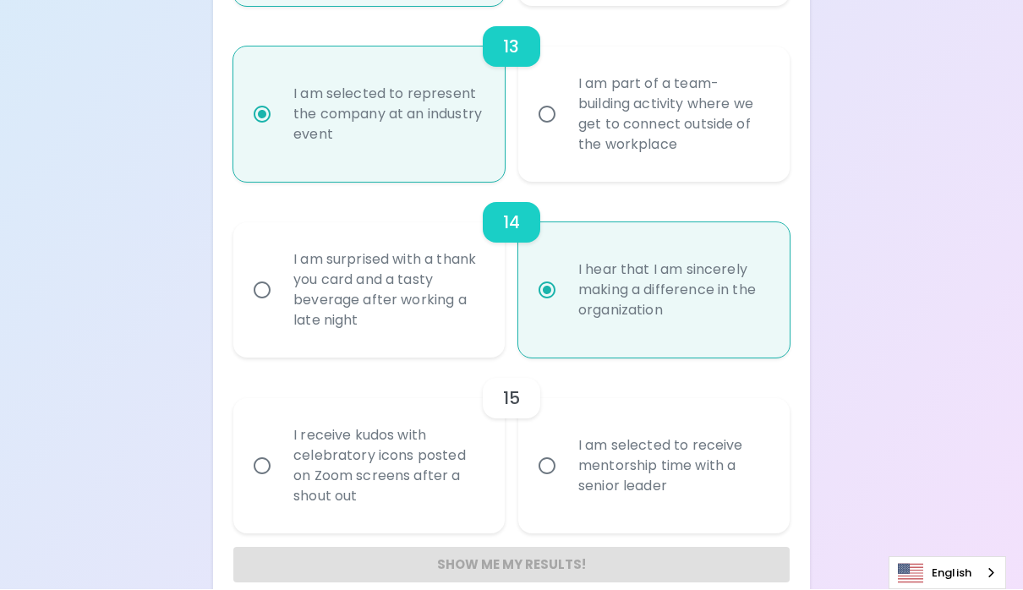
scroll to position [2359, 0]
click at [546, 484] on input "I am selected to receive mentorship time with a senior leader" at bounding box center [546, 466] width 35 height 35
radio input "false"
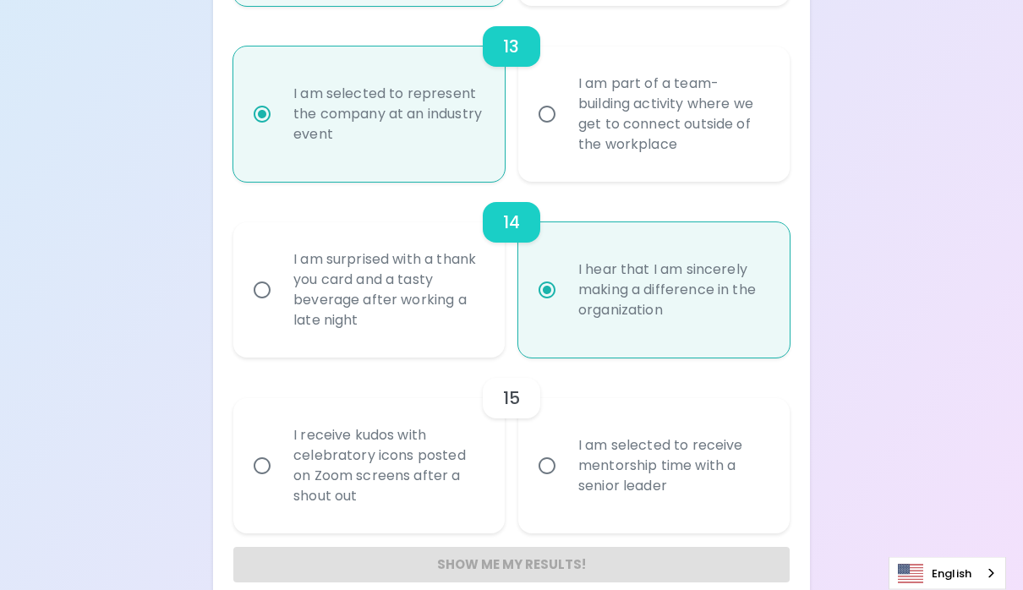
radio input "false"
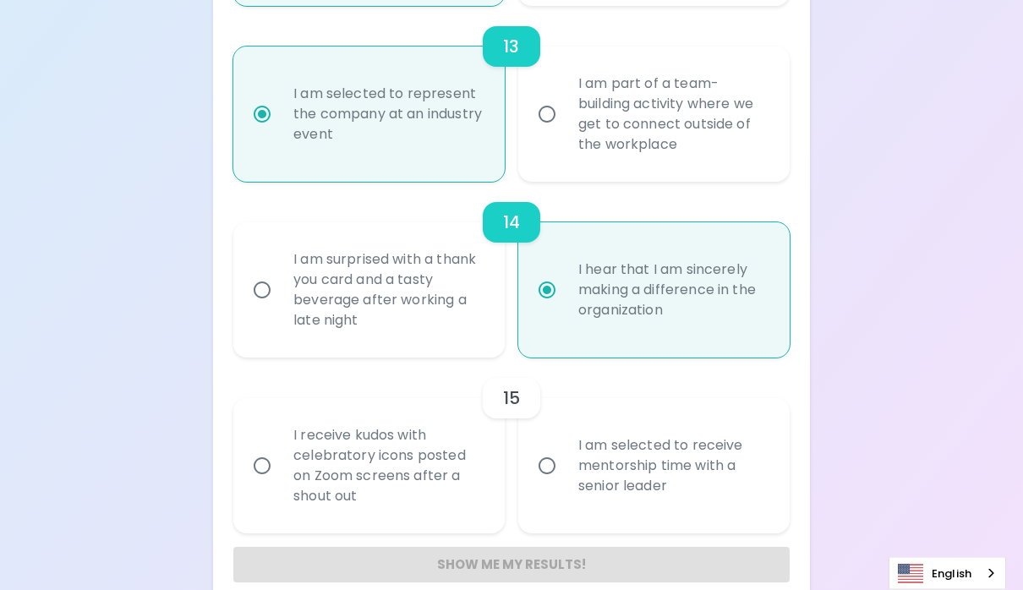
radio input "false"
radio input "true"
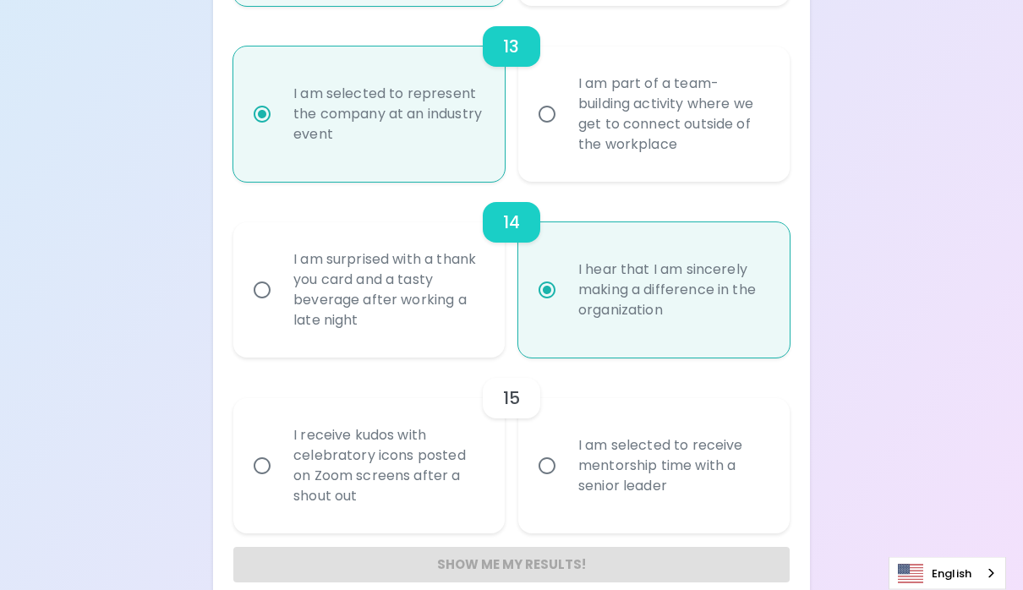
radio input "false"
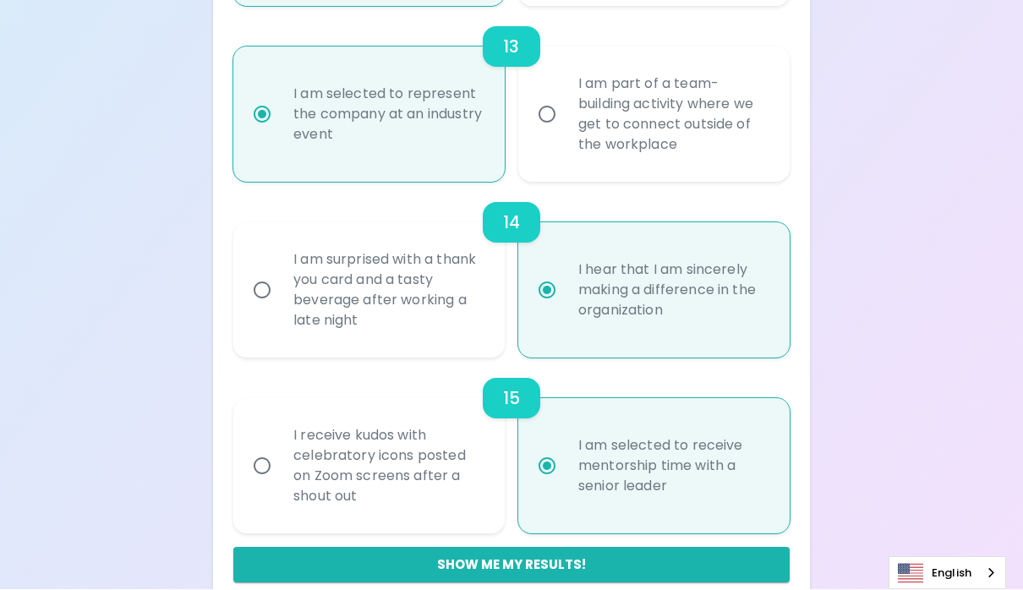
click at [554, 583] on button "Show me my results!" at bounding box center [511, 565] width 556 height 35
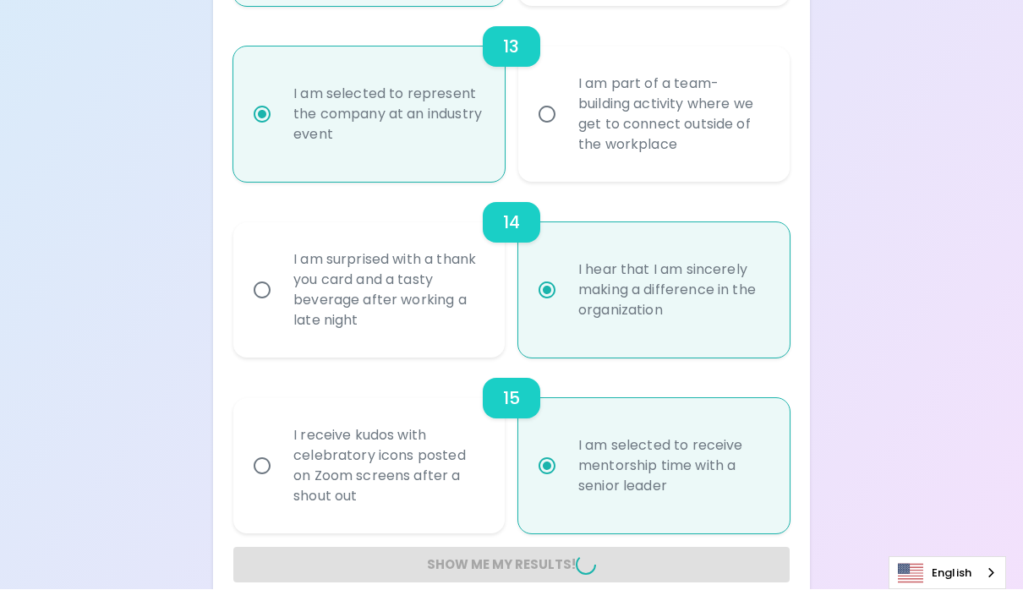
radio input "false"
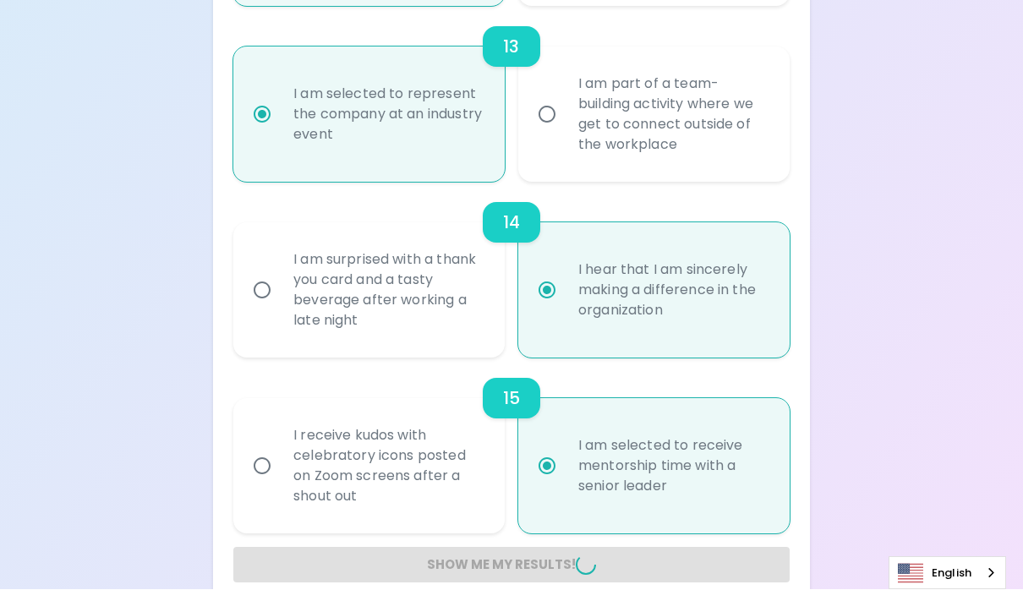
radio input "false"
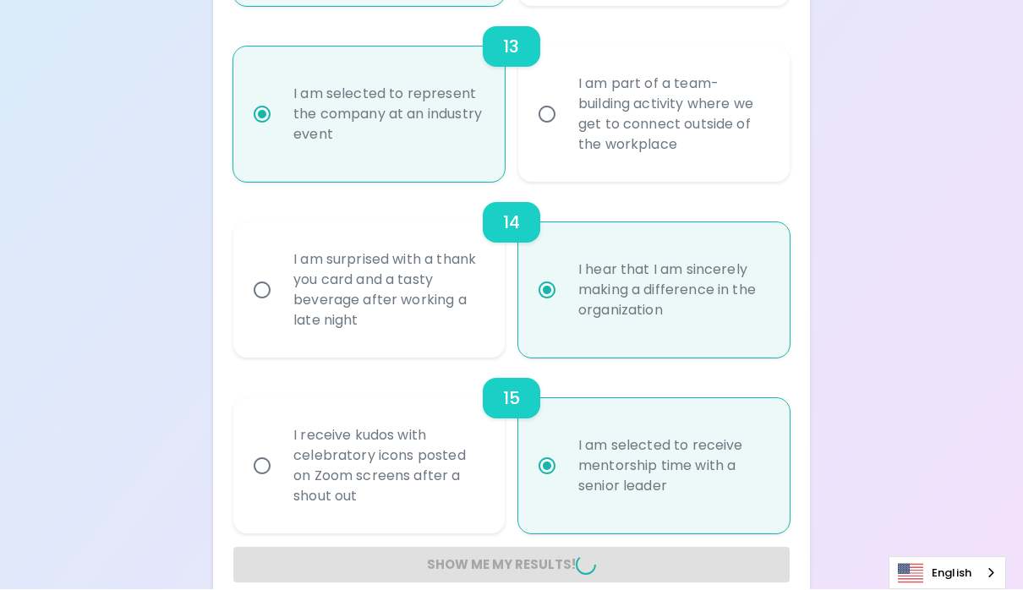
radio input "false"
radio input "true"
radio input "false"
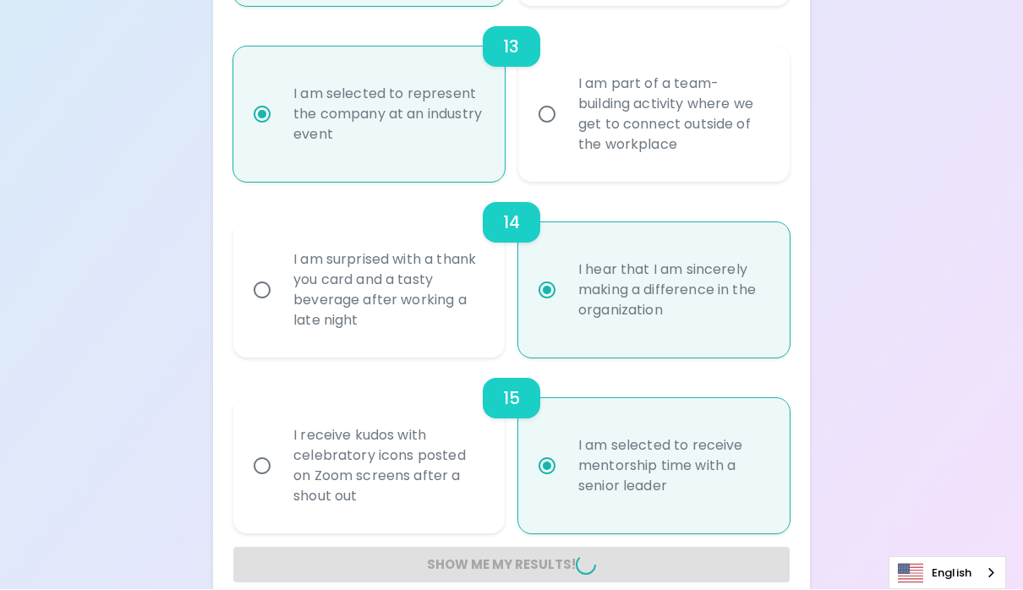
radio input "false"
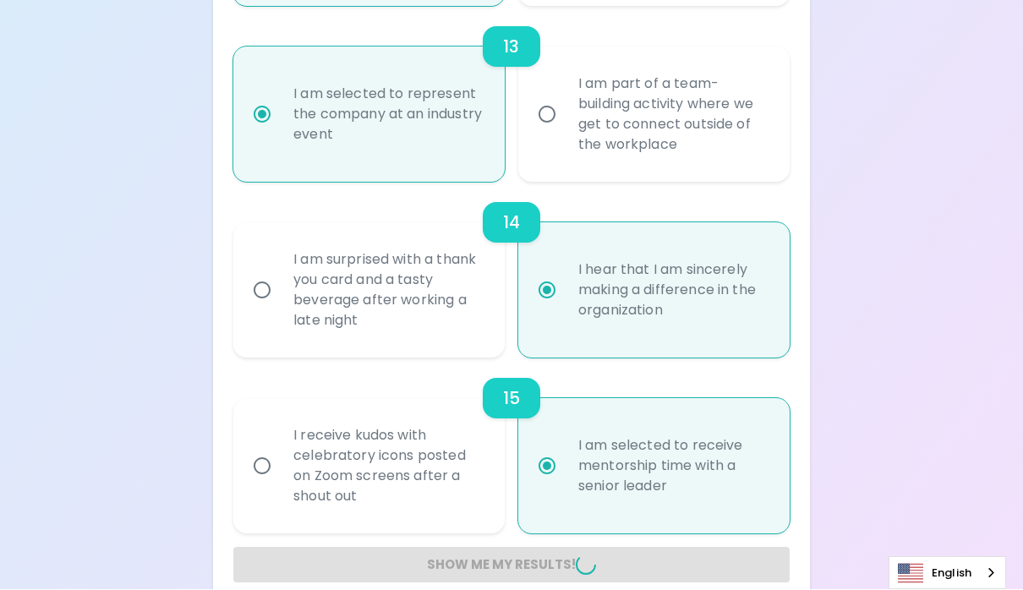
radio input "false"
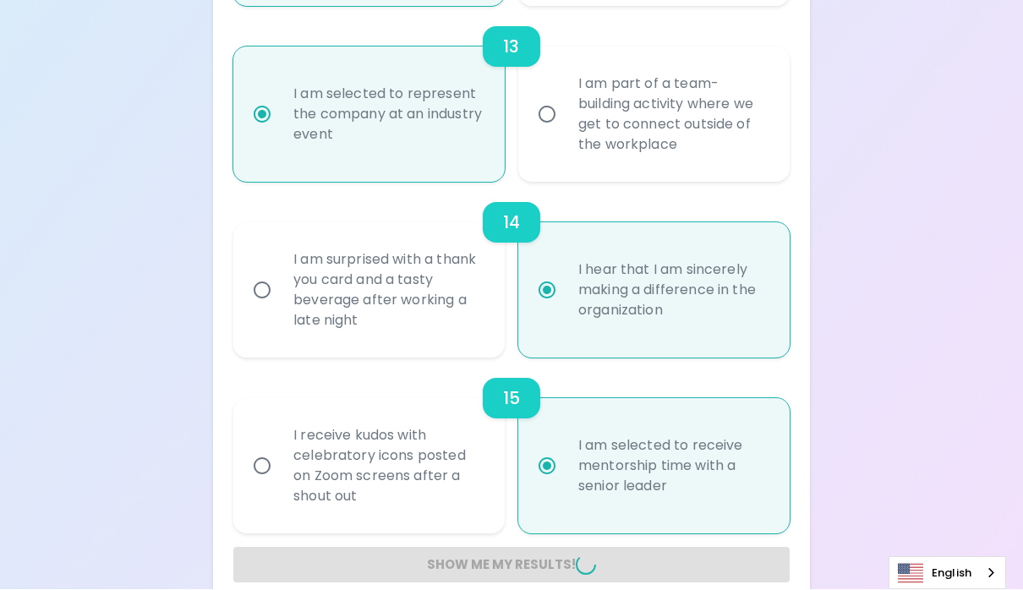
radio input "false"
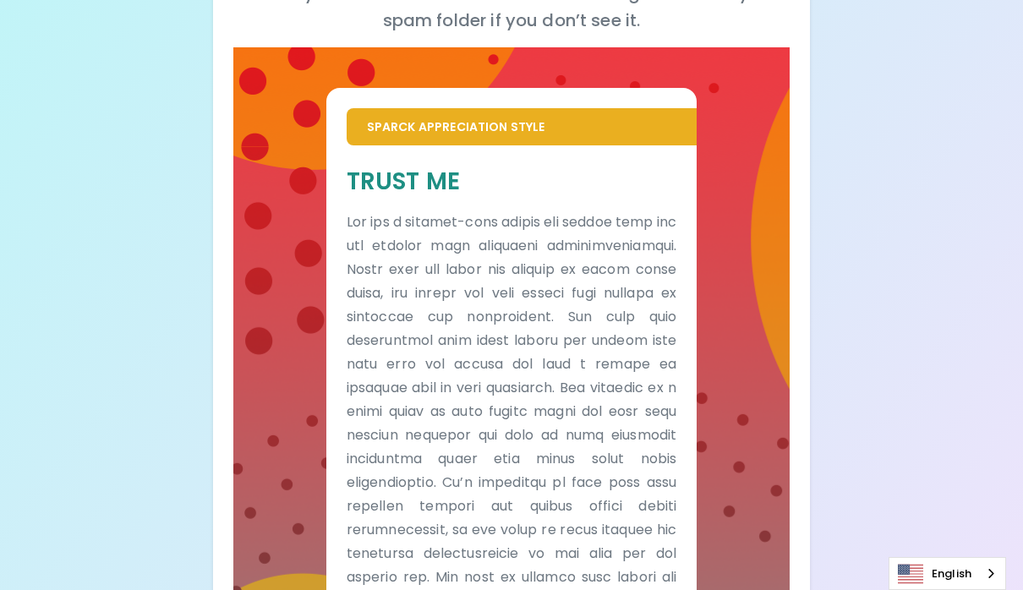
scroll to position [0, 0]
